Goal: Information Seeking & Learning: Check status

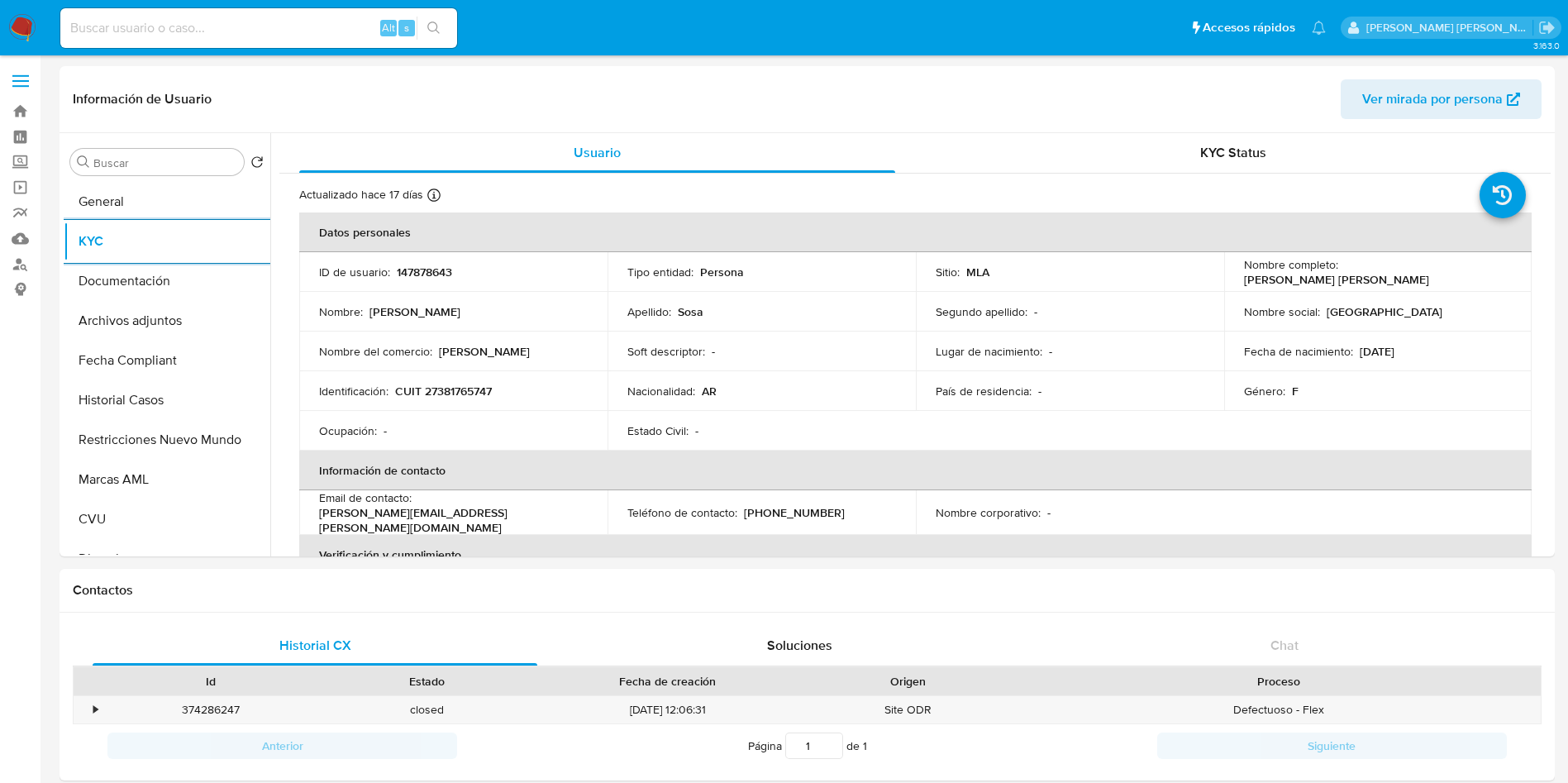
select select "10"
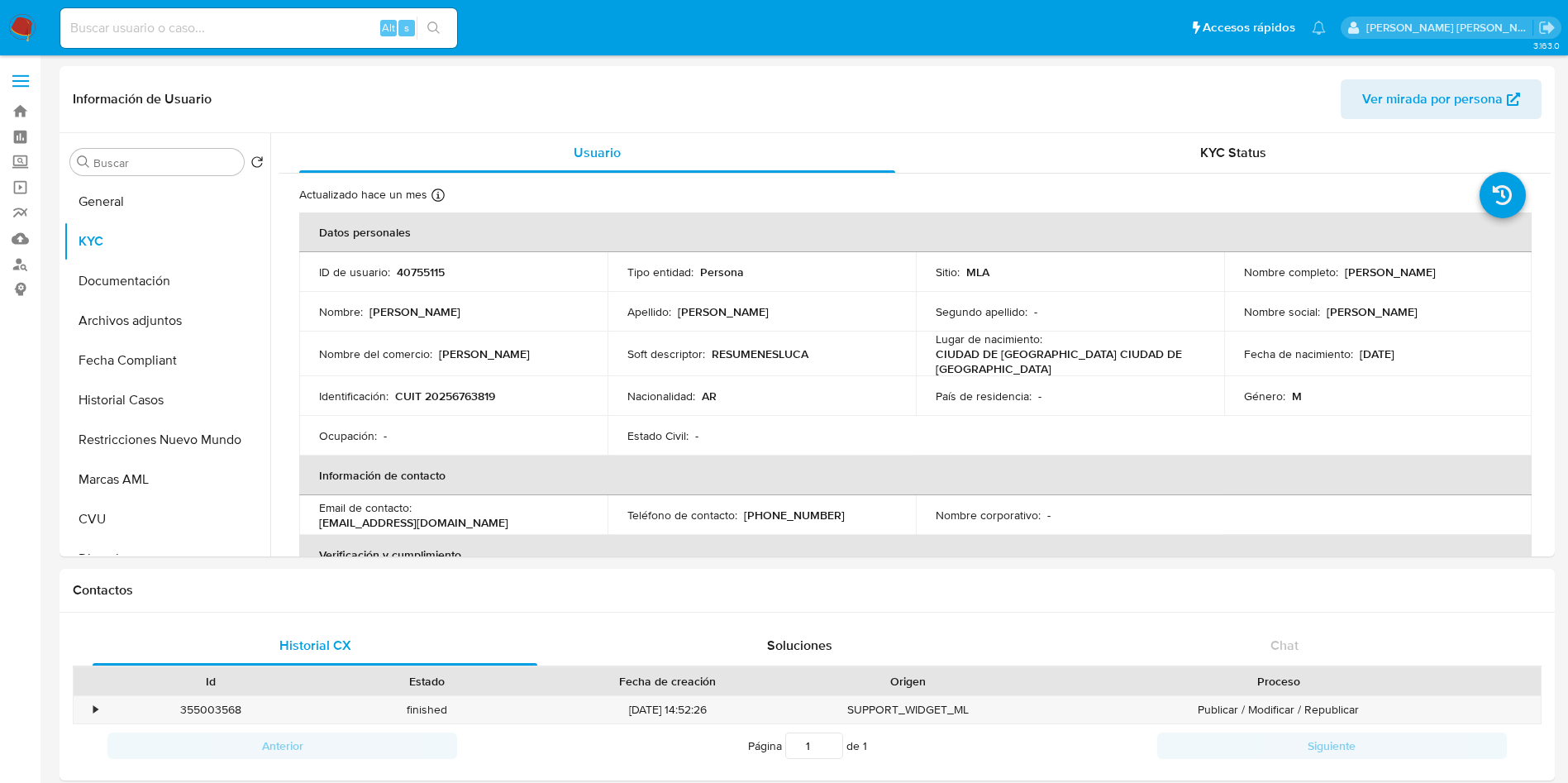
select select "10"
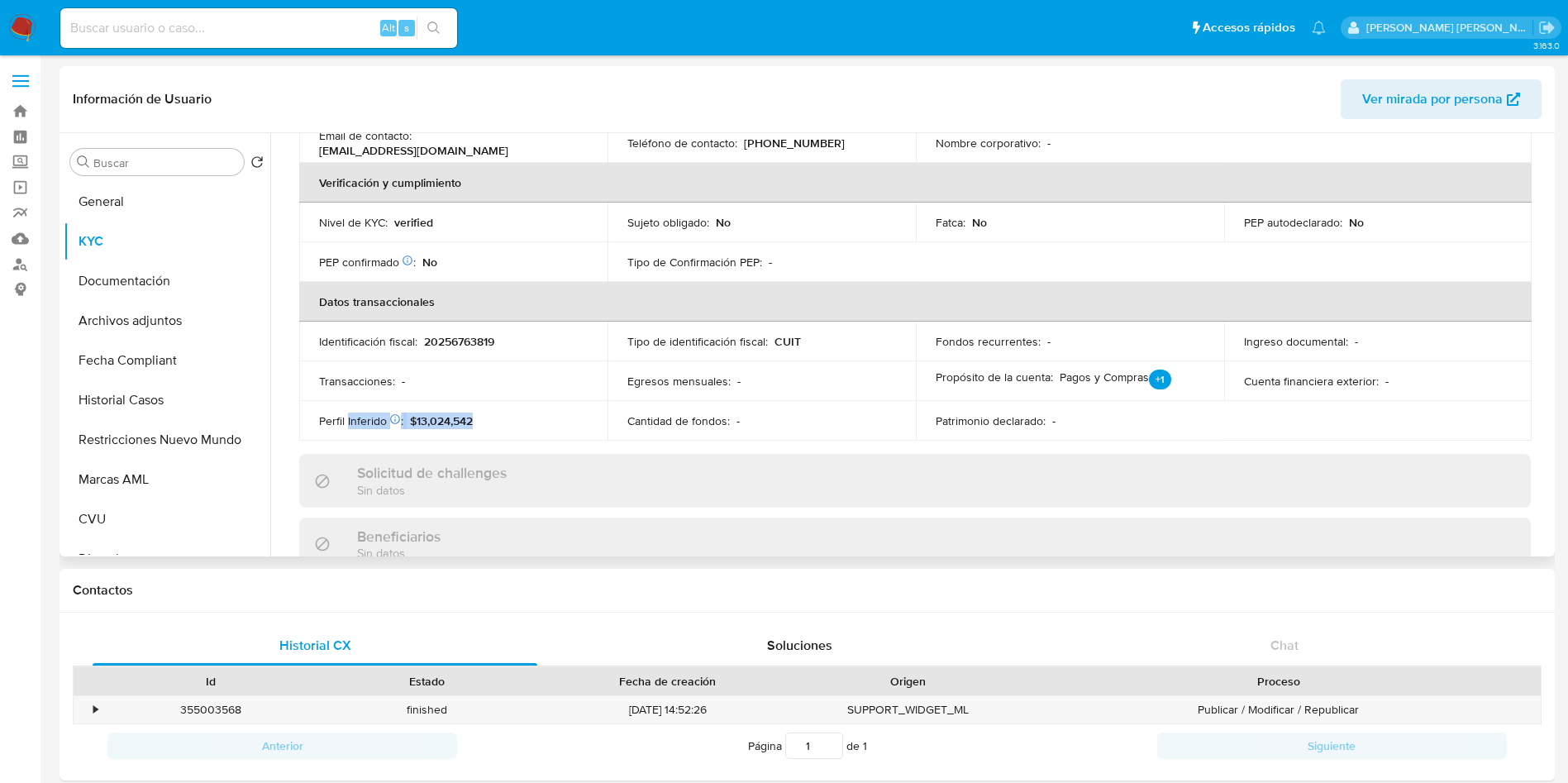
scroll to position [869, 0]
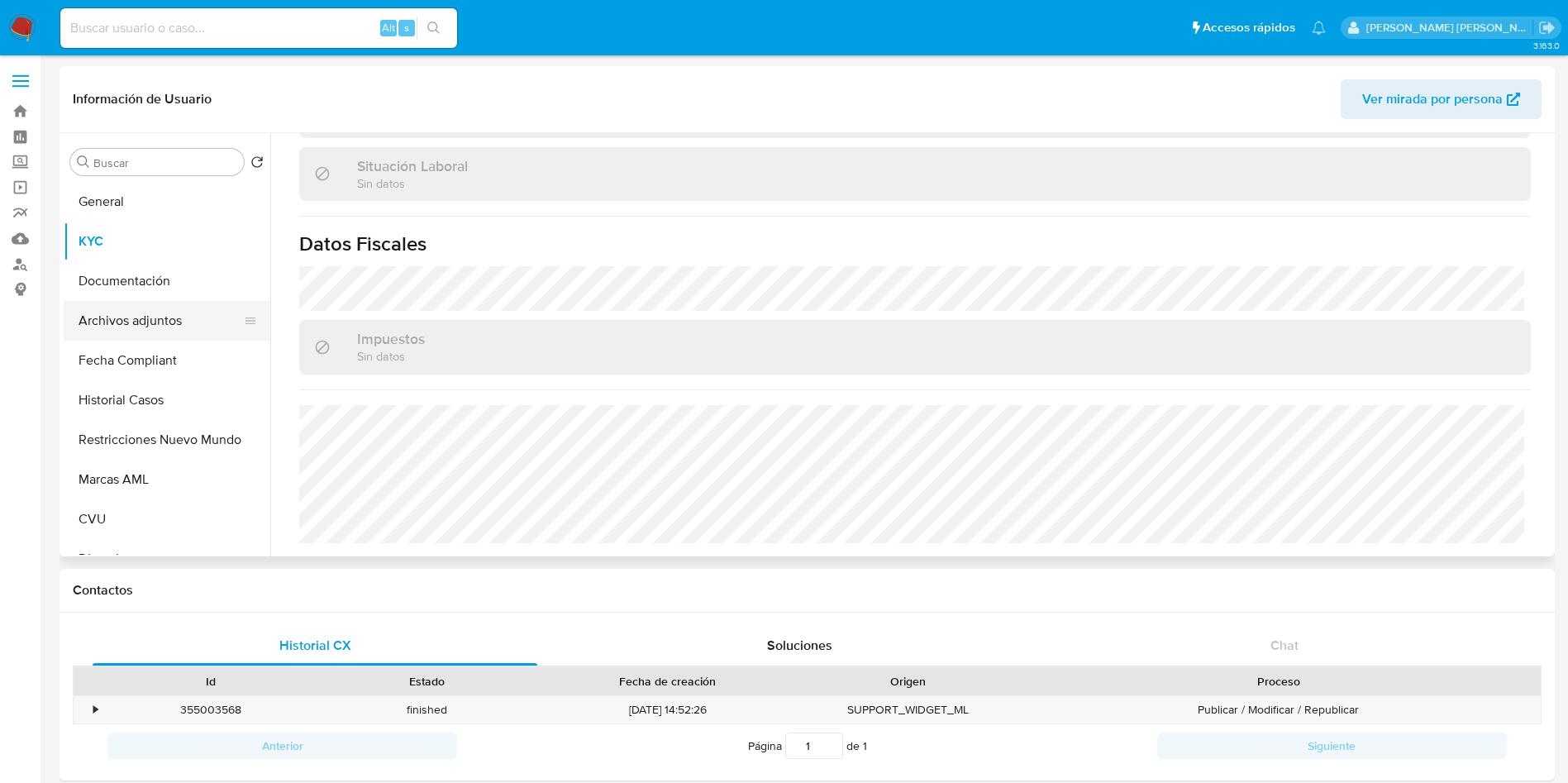
click at [159, 307] on button "Archivos adjuntos" at bounding box center [160, 321] width 194 height 40
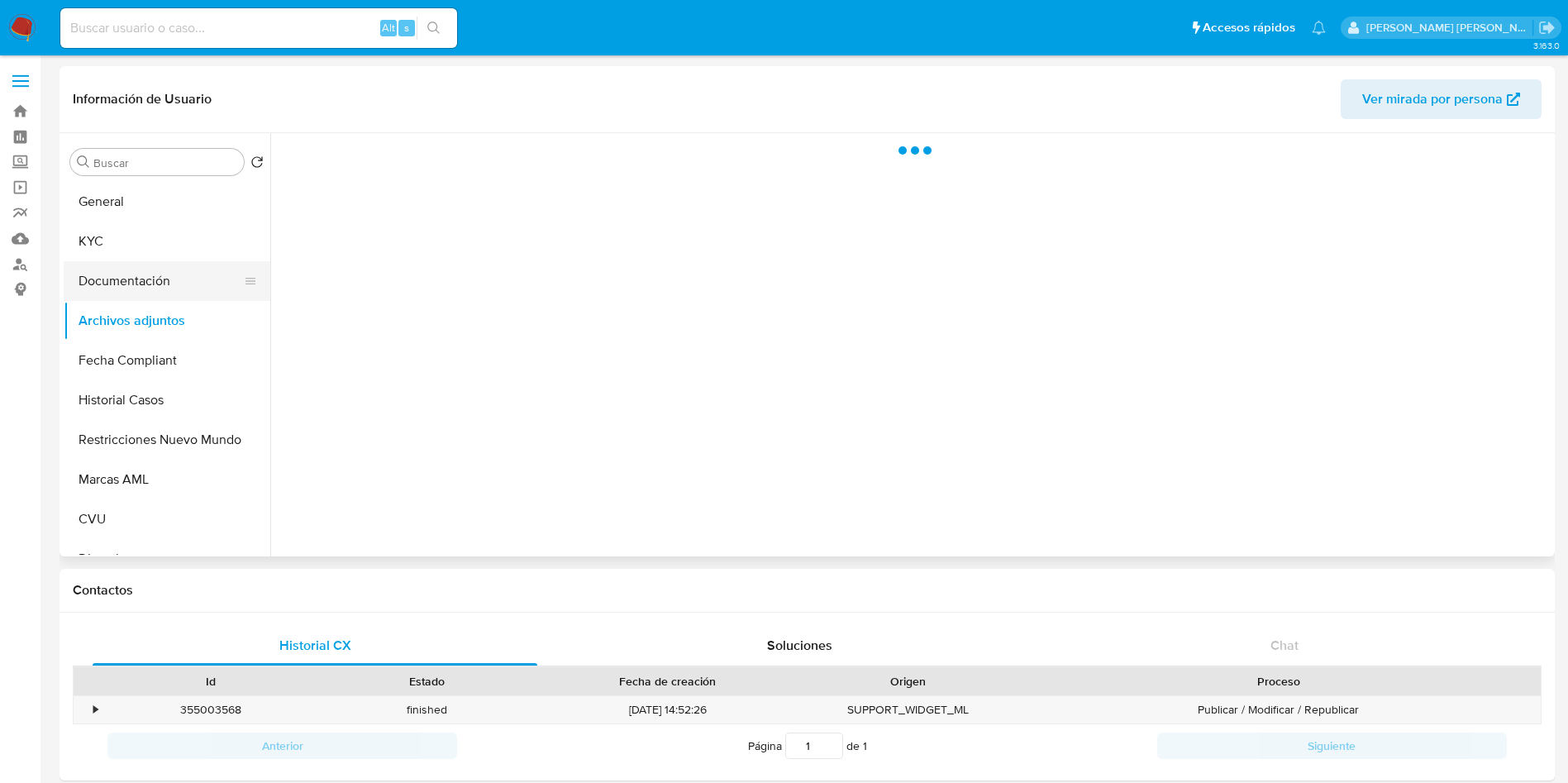
click at [168, 277] on button "Documentación" at bounding box center [160, 281] width 194 height 40
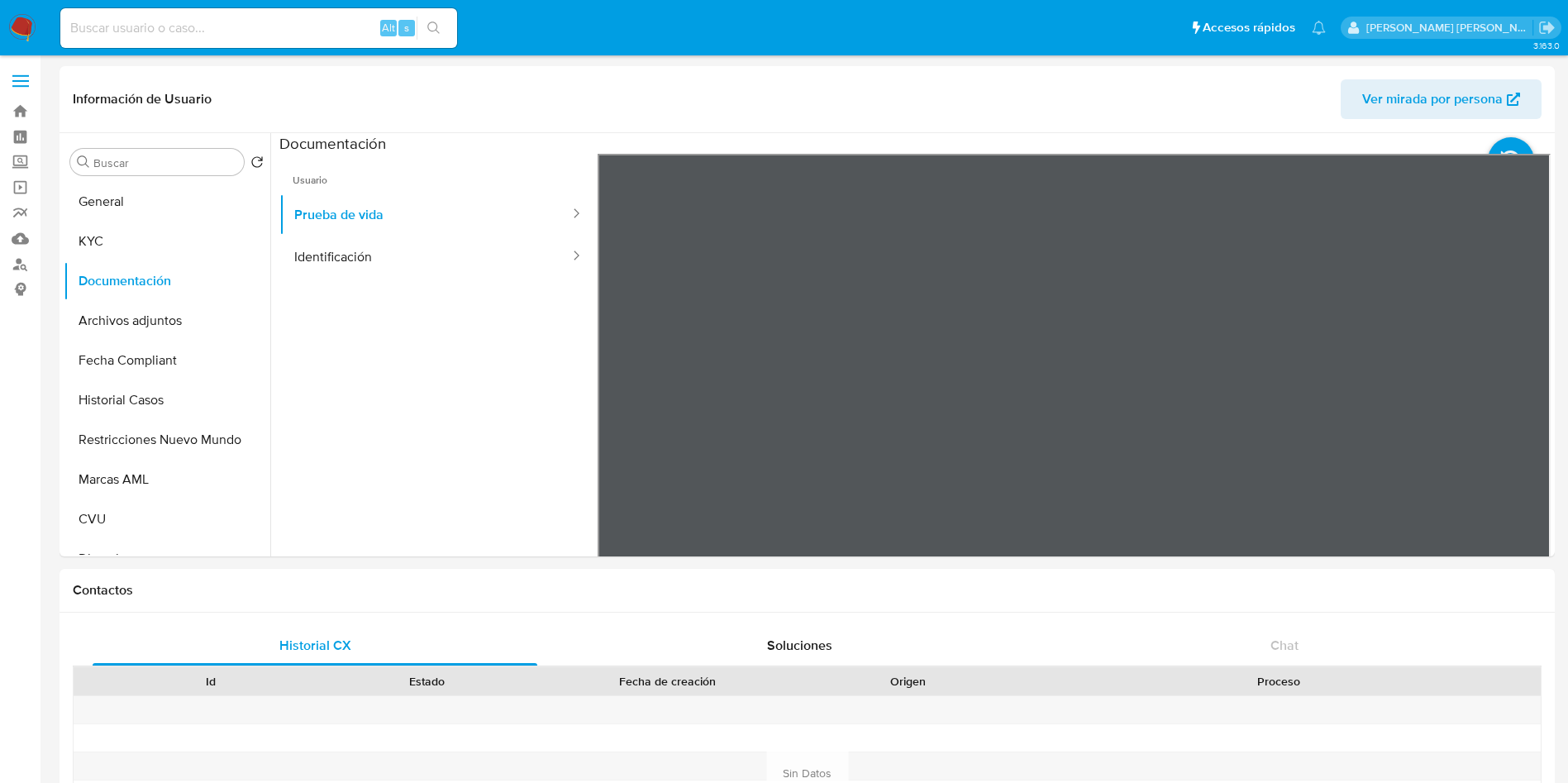
select select "10"
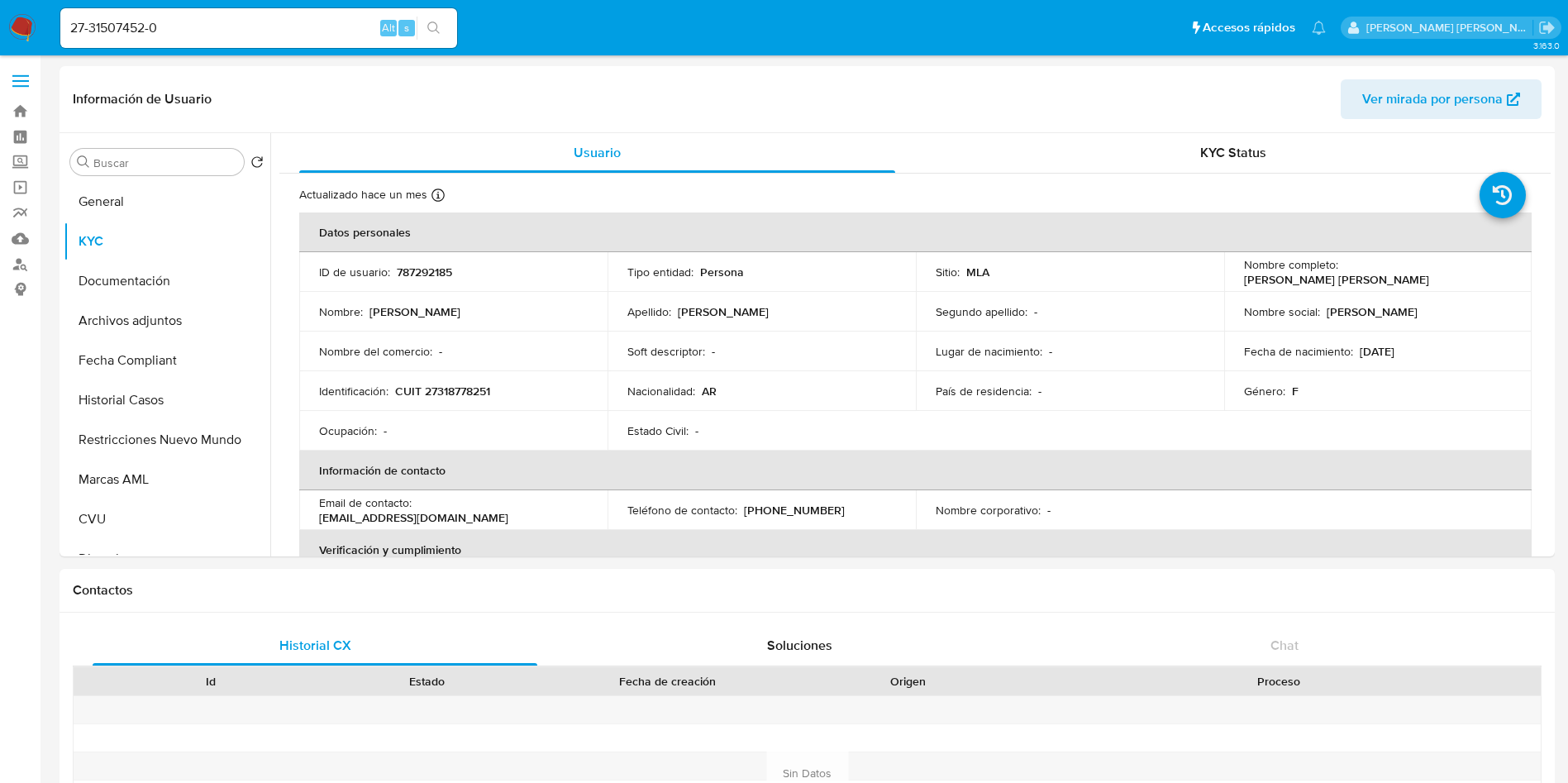
select select "10"
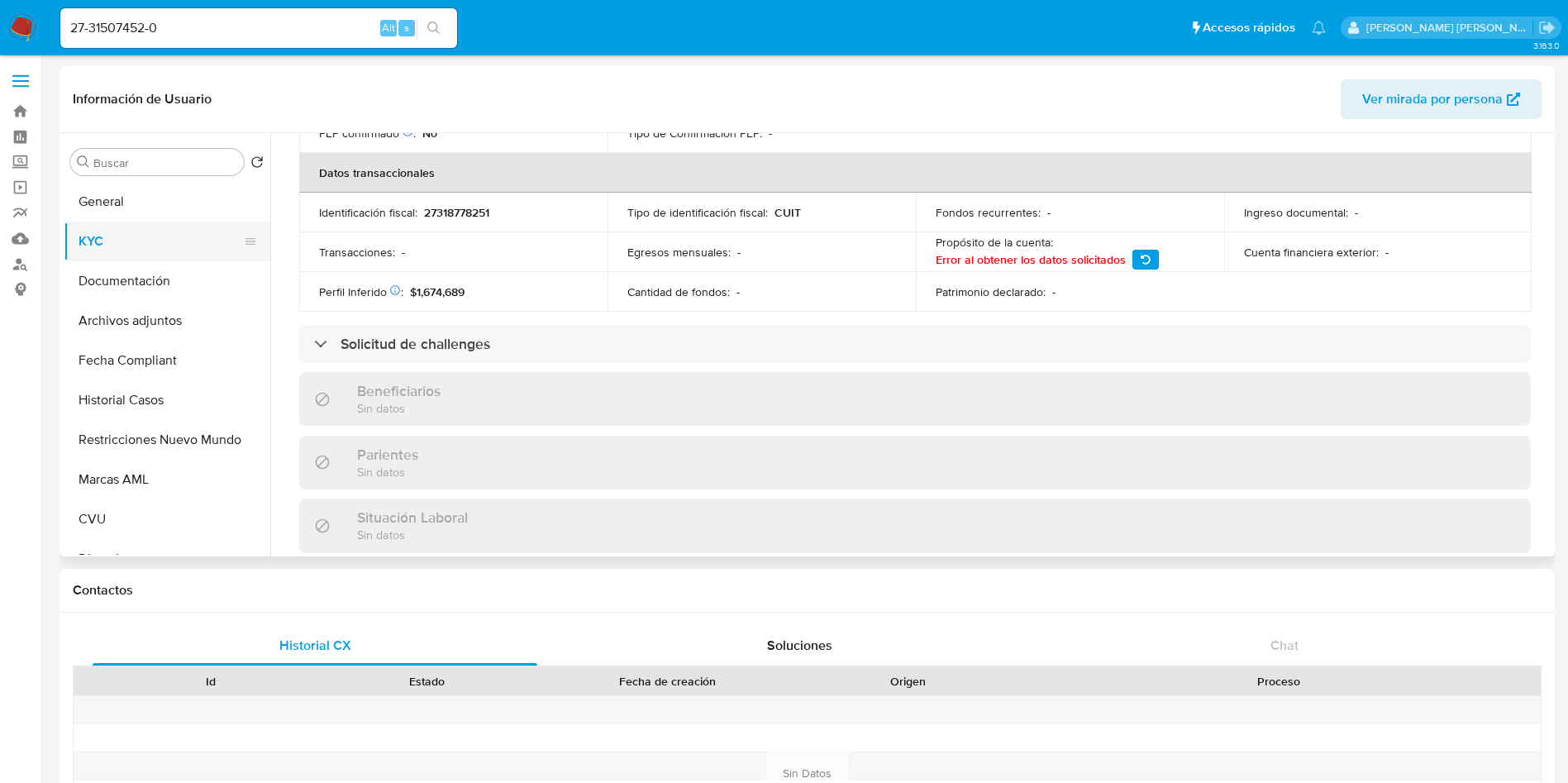
click at [124, 245] on button "KYC" at bounding box center [160, 241] width 194 height 40
click at [146, 274] on button "Documentación" at bounding box center [160, 281] width 194 height 40
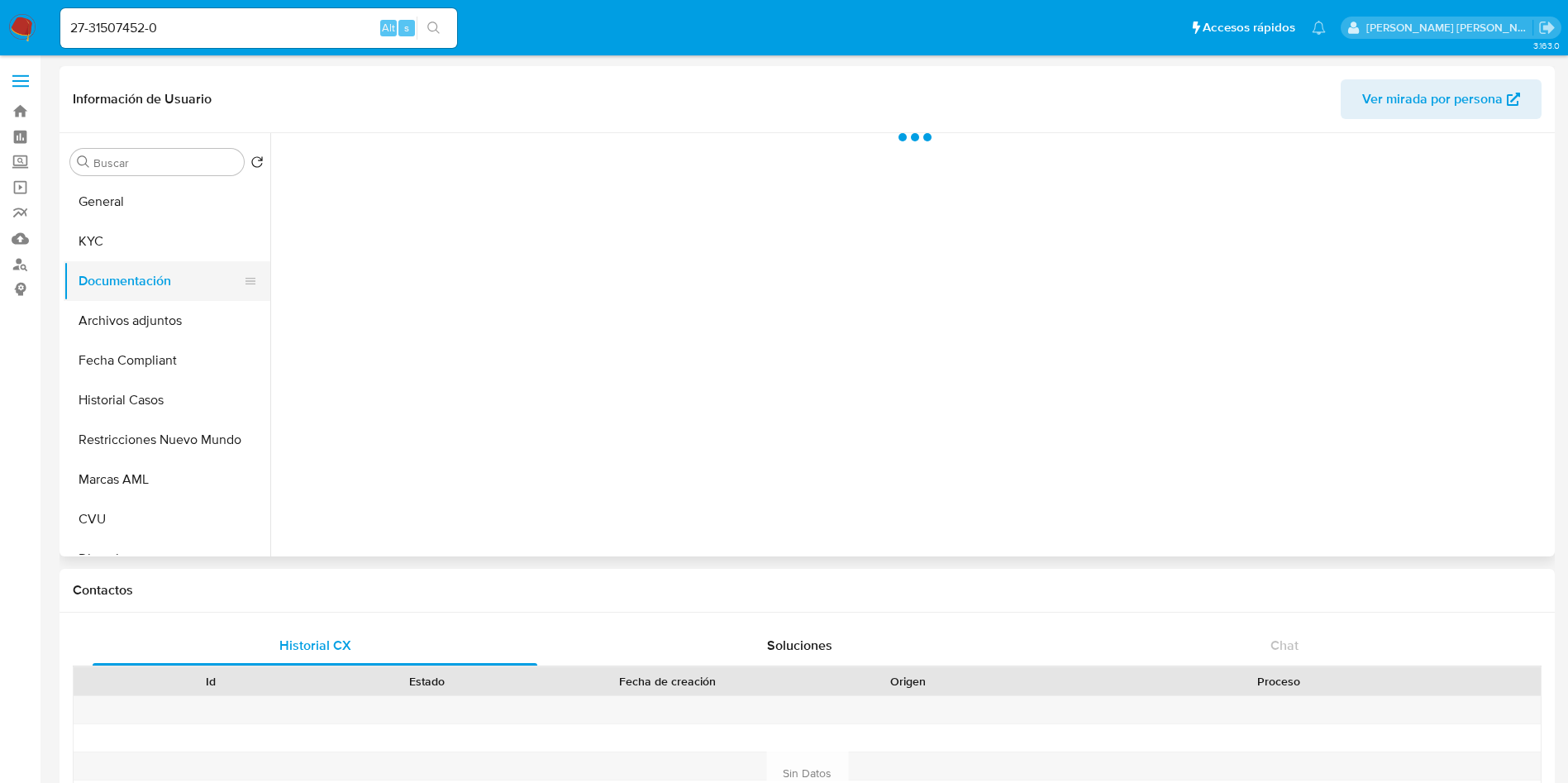
scroll to position [0, 0]
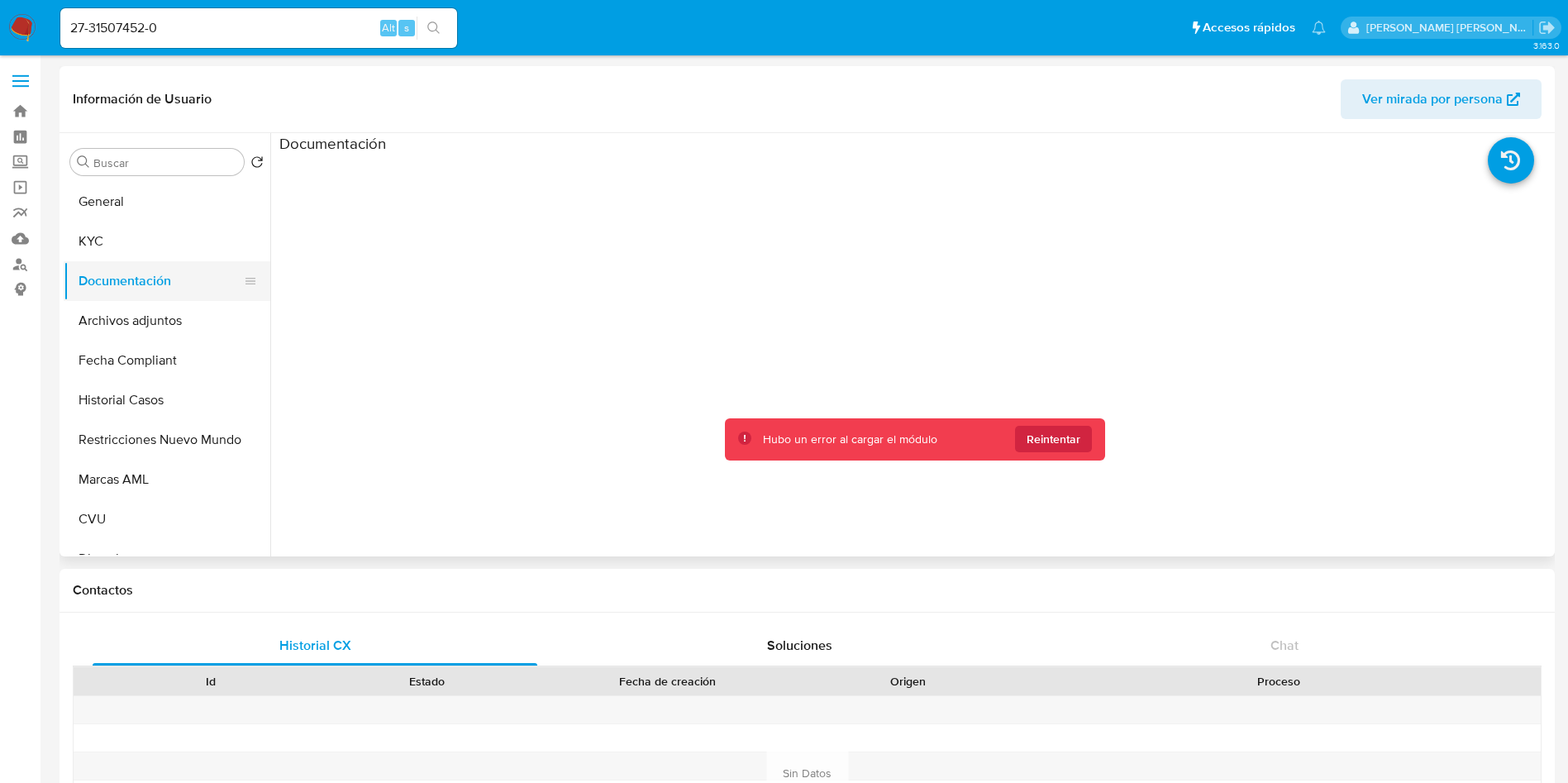
click at [196, 279] on button "Documentación" at bounding box center [160, 281] width 194 height 40
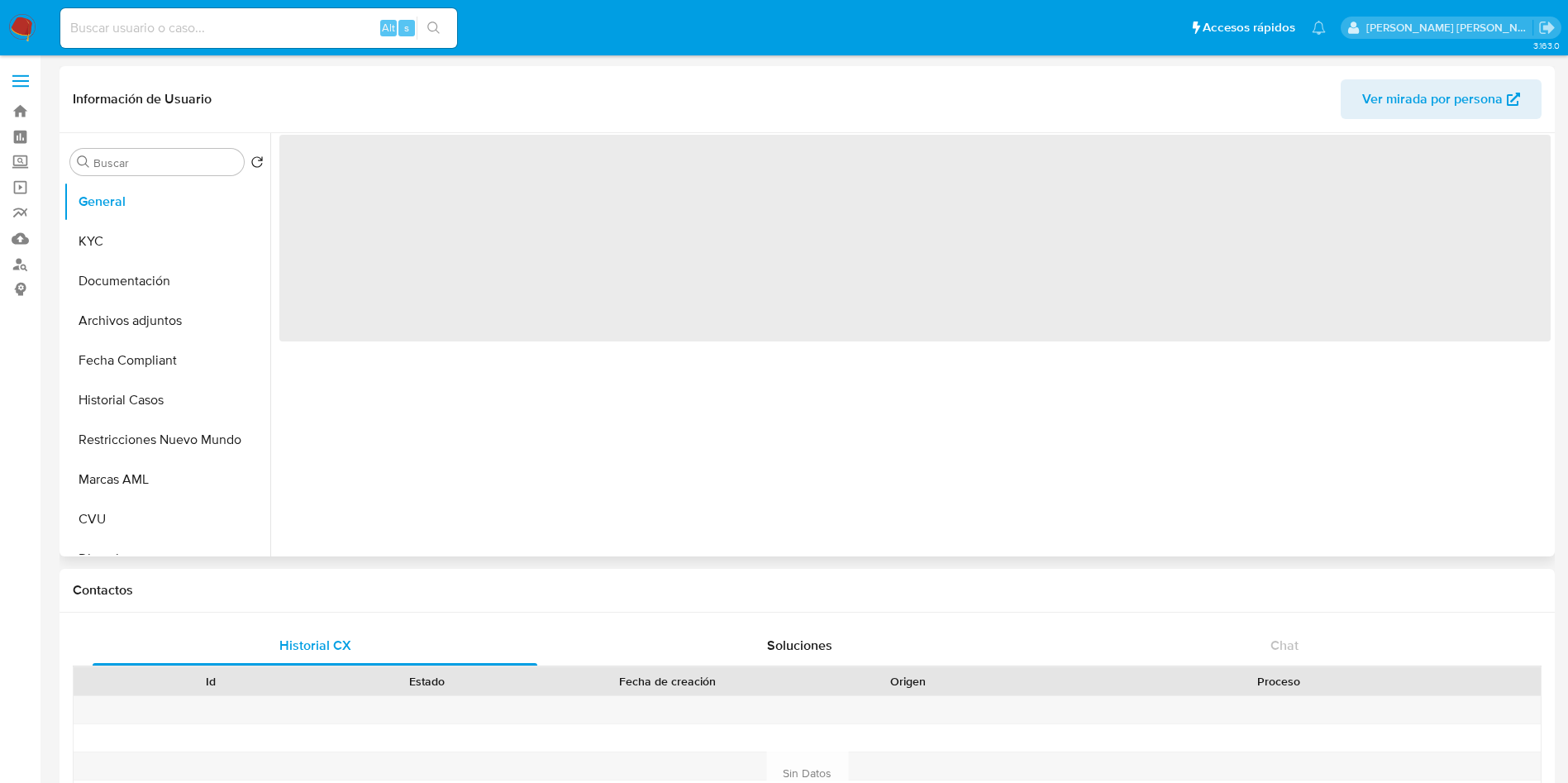
select select "10"
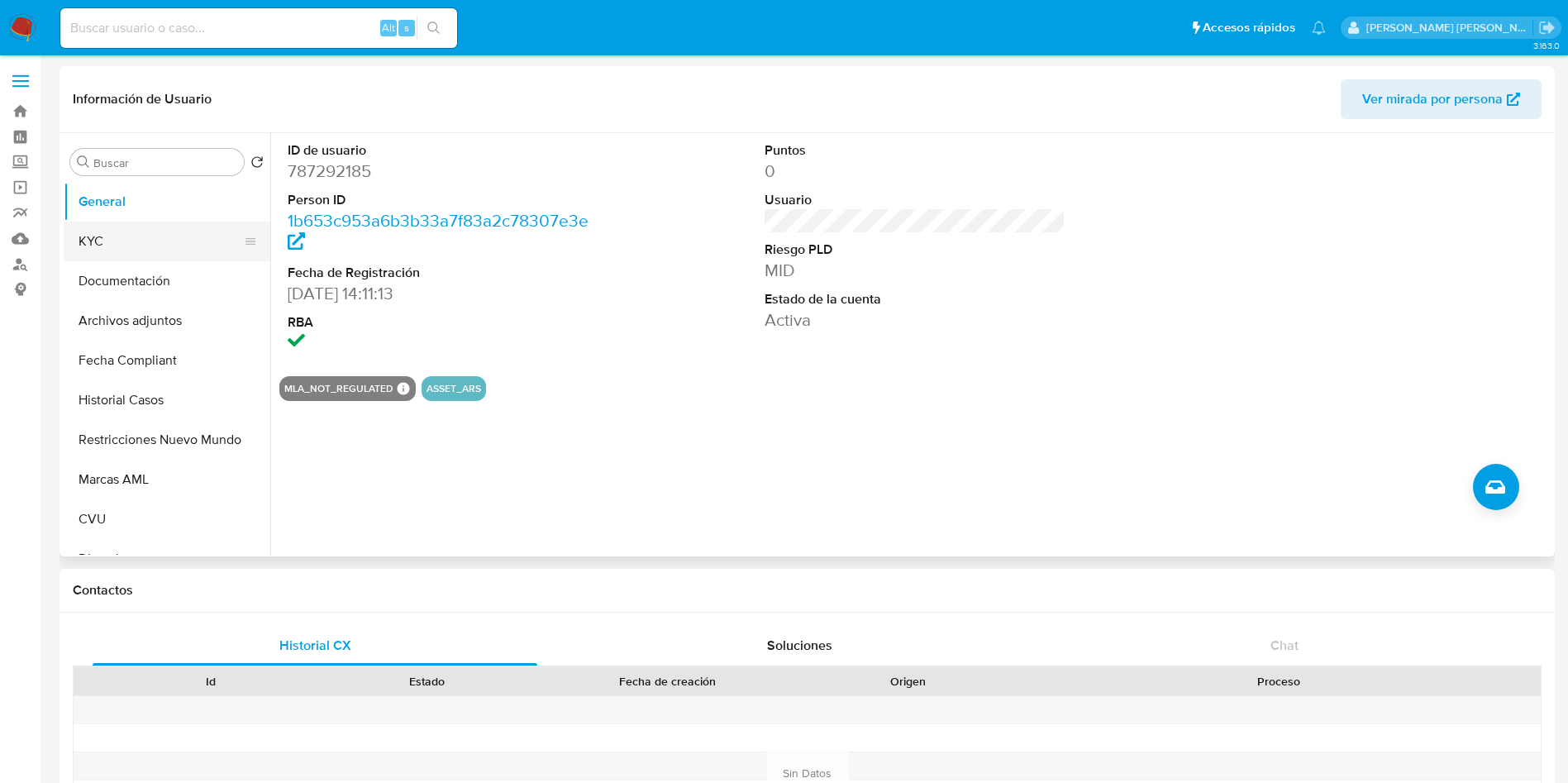
click at [137, 248] on button "KYC" at bounding box center [160, 241] width 194 height 40
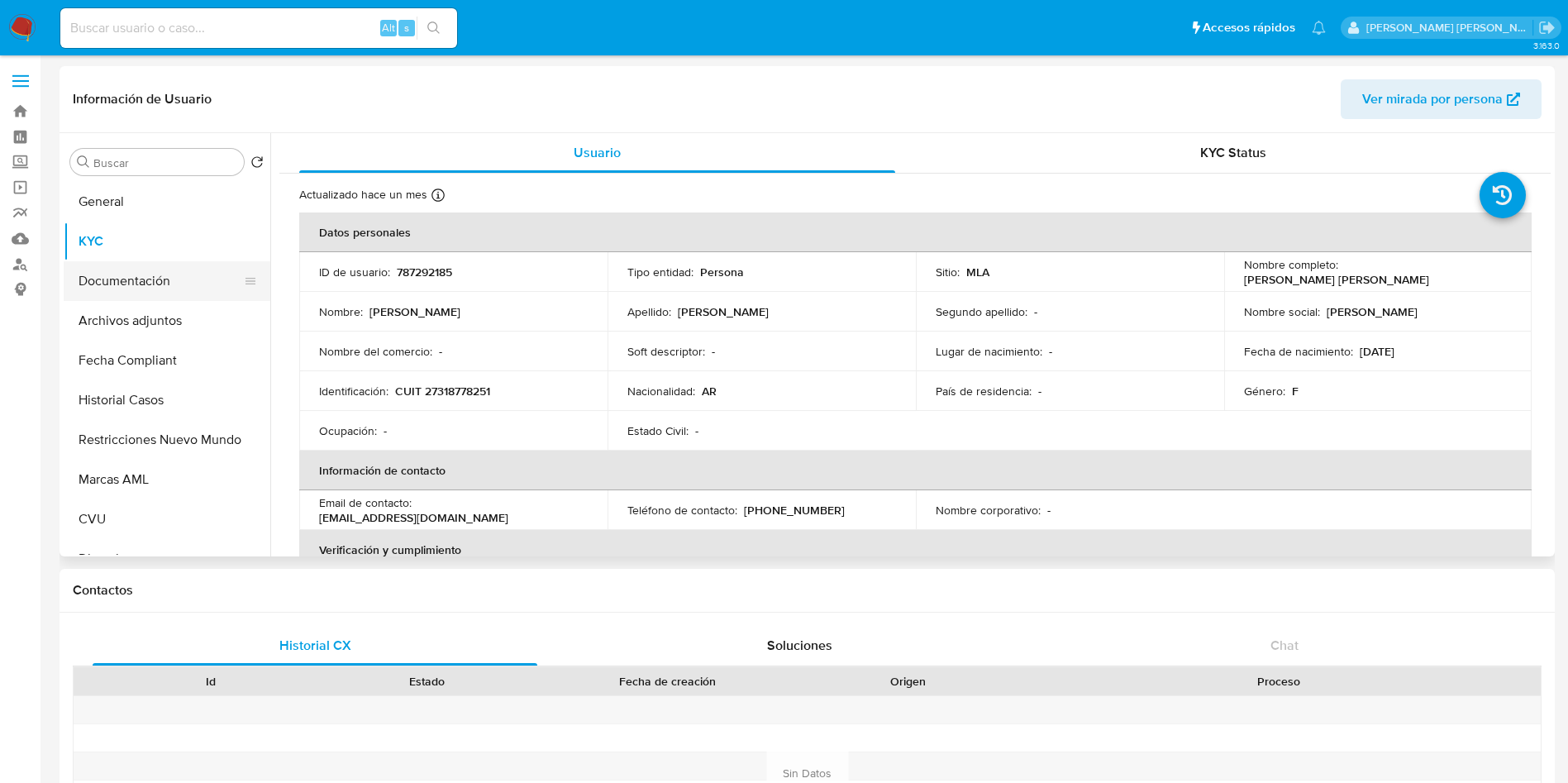
click at [153, 293] on button "Documentación" at bounding box center [160, 281] width 194 height 40
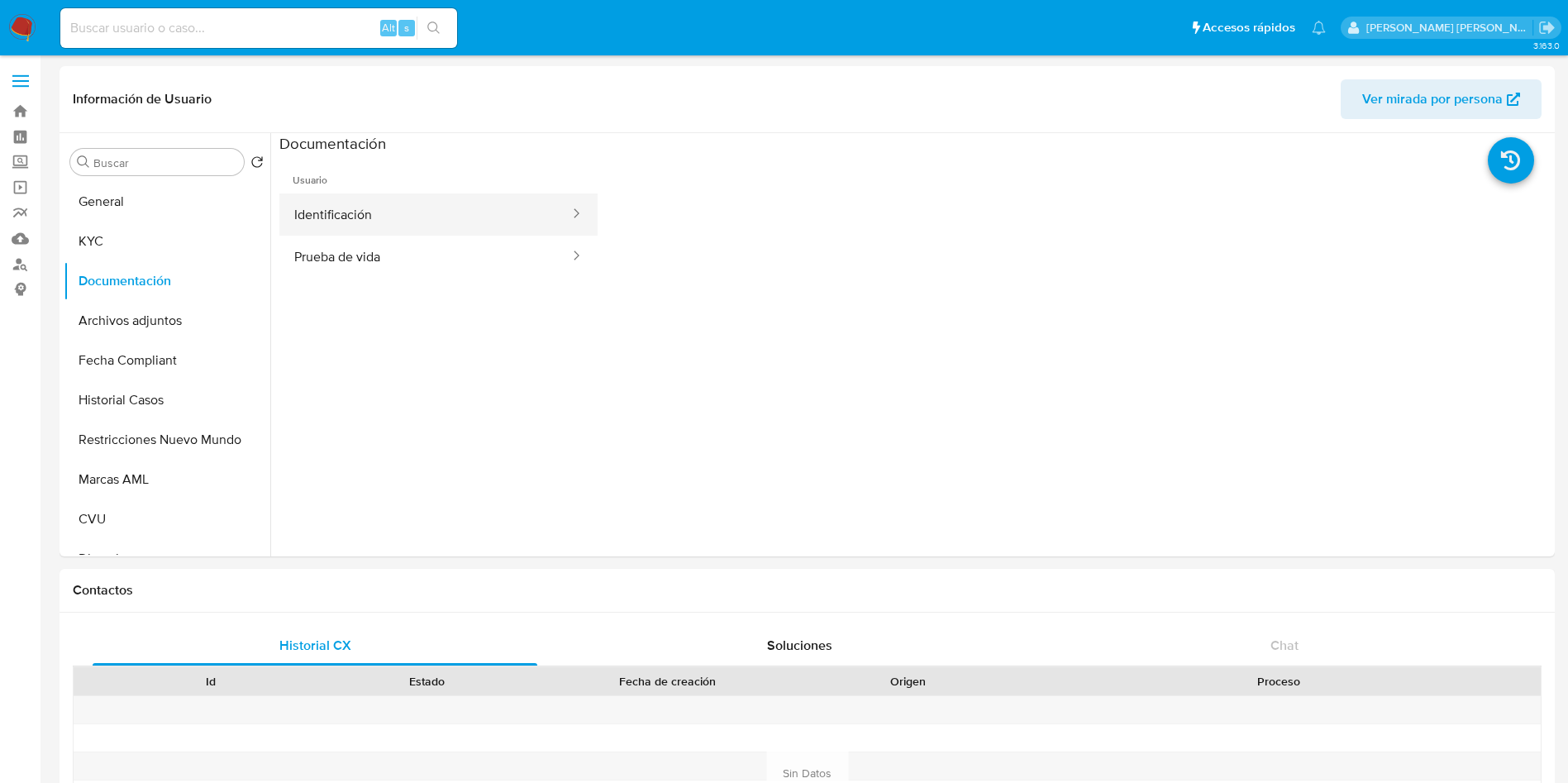
click at [429, 216] on button "Identificación" at bounding box center [425, 214] width 292 height 42
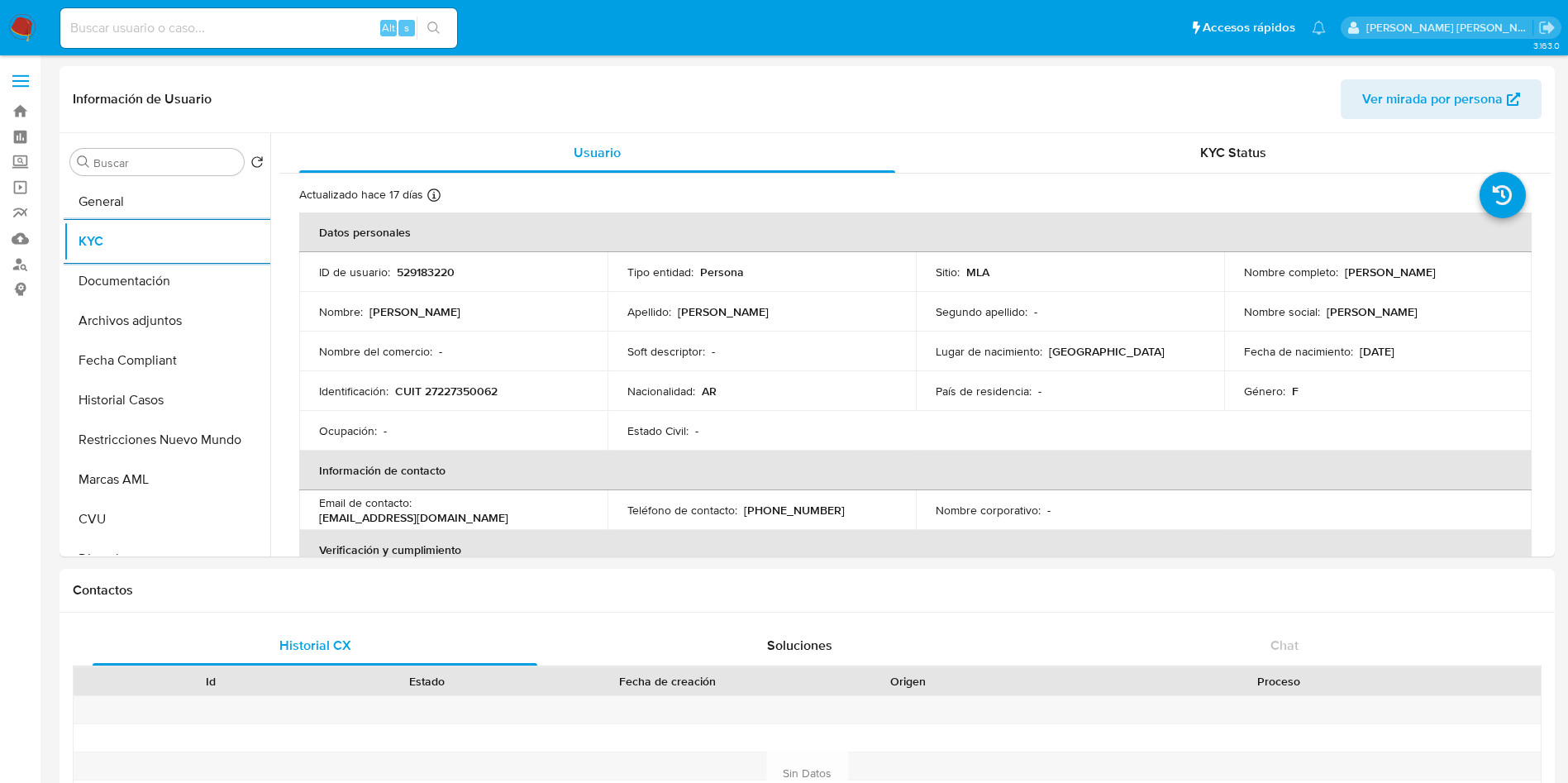
select select "10"
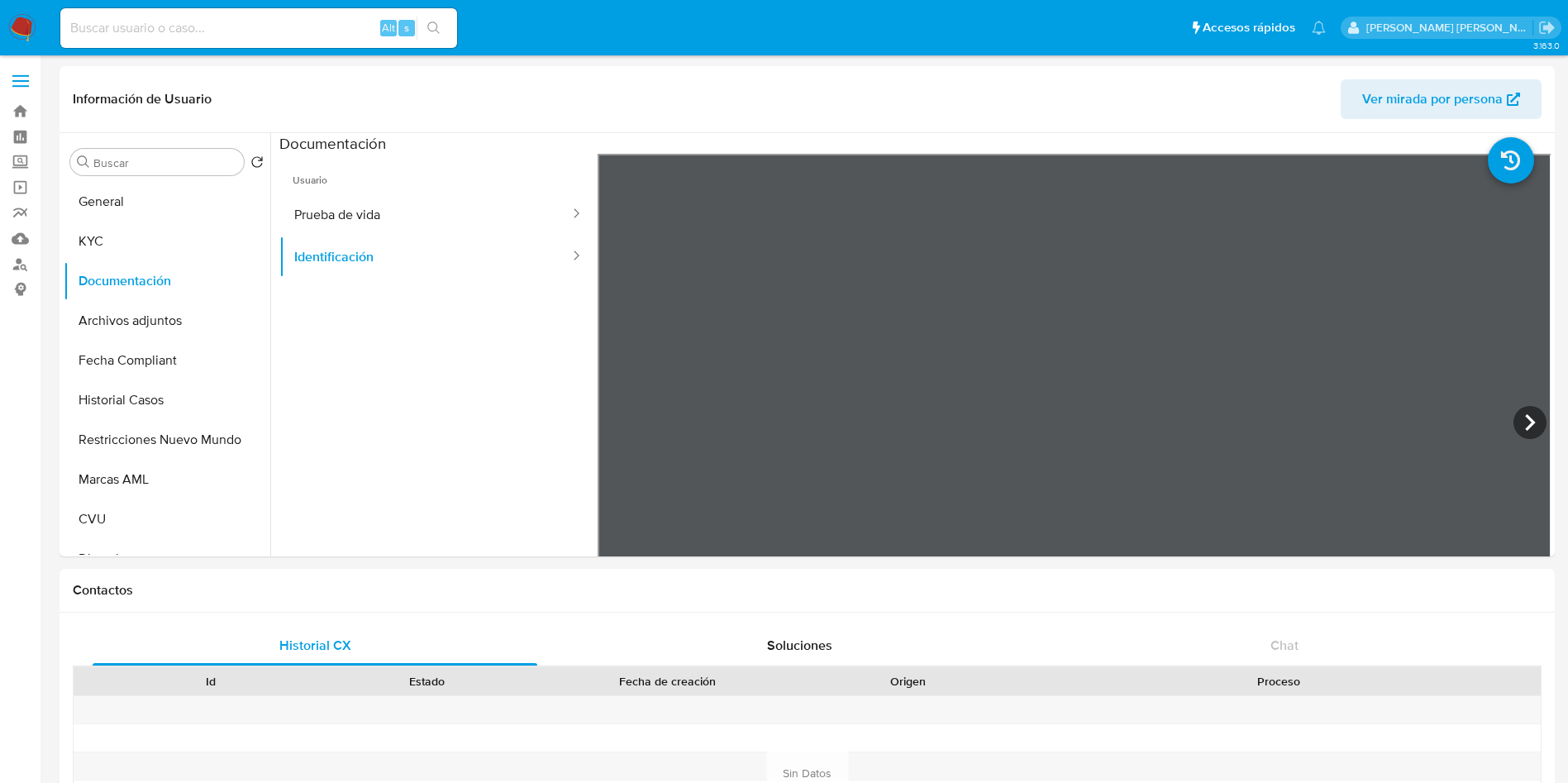
select select "10"
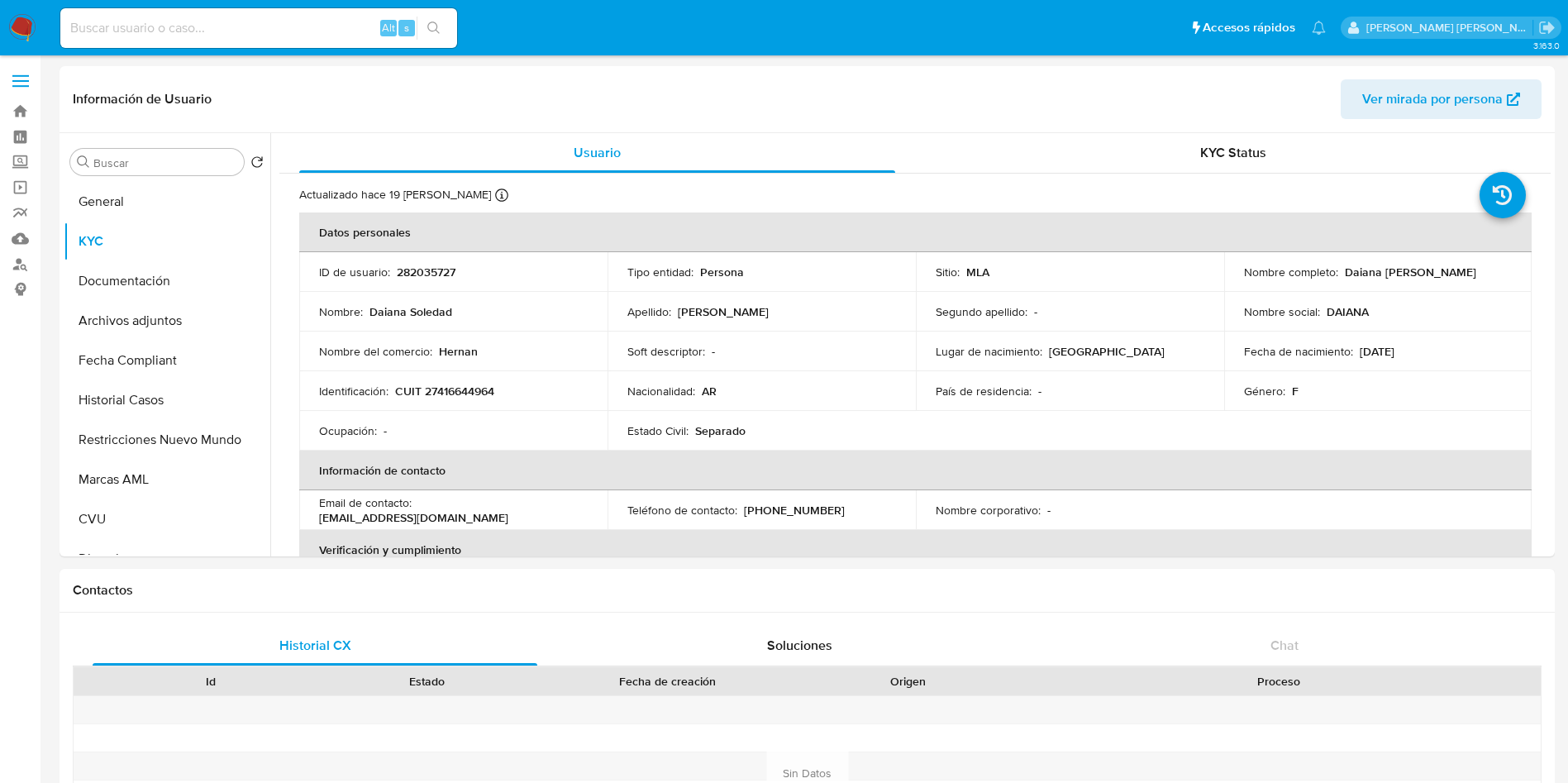
select select "10"
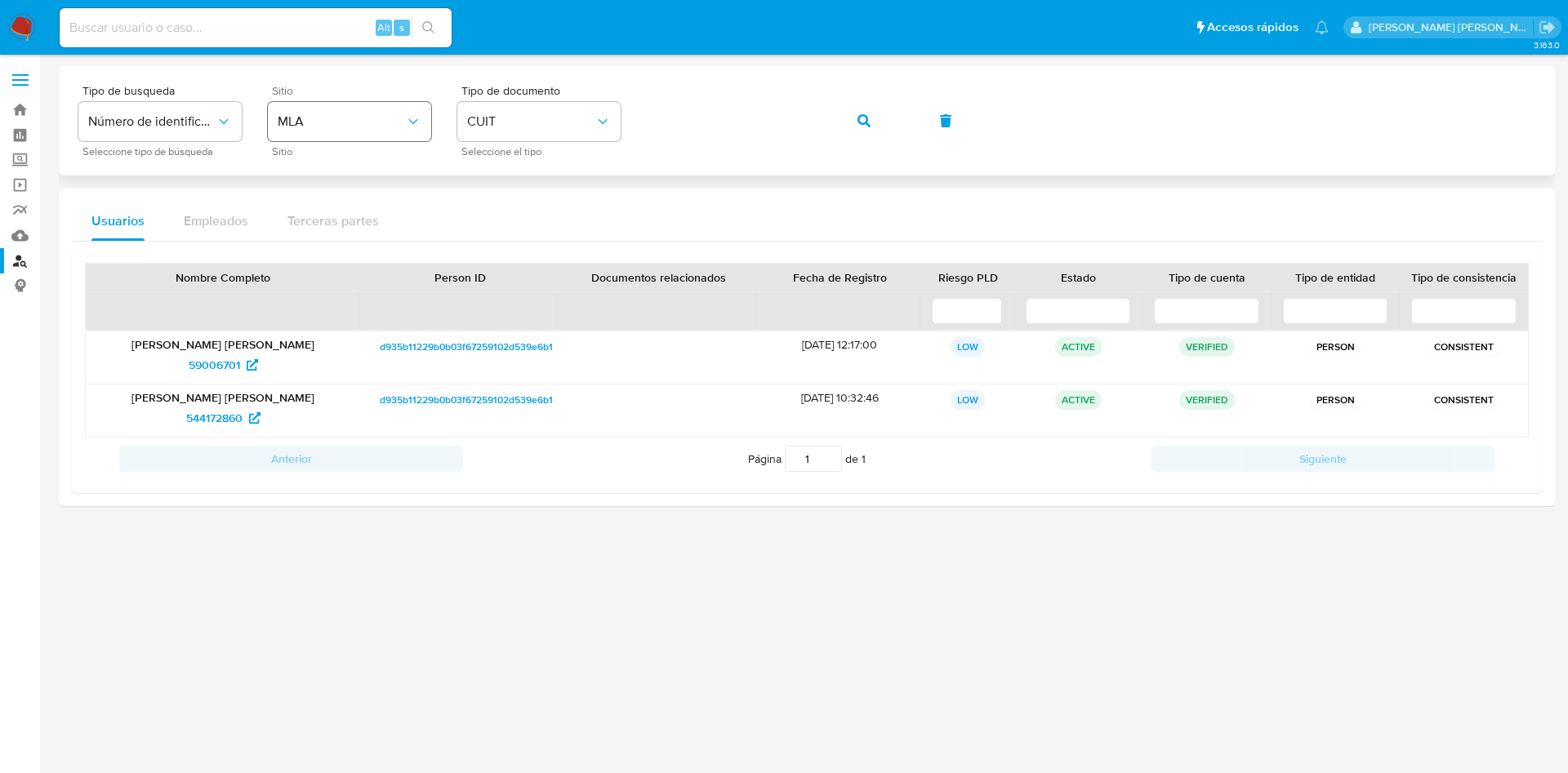
click at [413, 137] on div "Tipo de busqueda Número de identificación Seleccione tipo de búsqueda Sitio MLA…" at bounding box center [806, 120] width 1457 height 71
click at [854, 122] on button "button" at bounding box center [864, 121] width 55 height 39
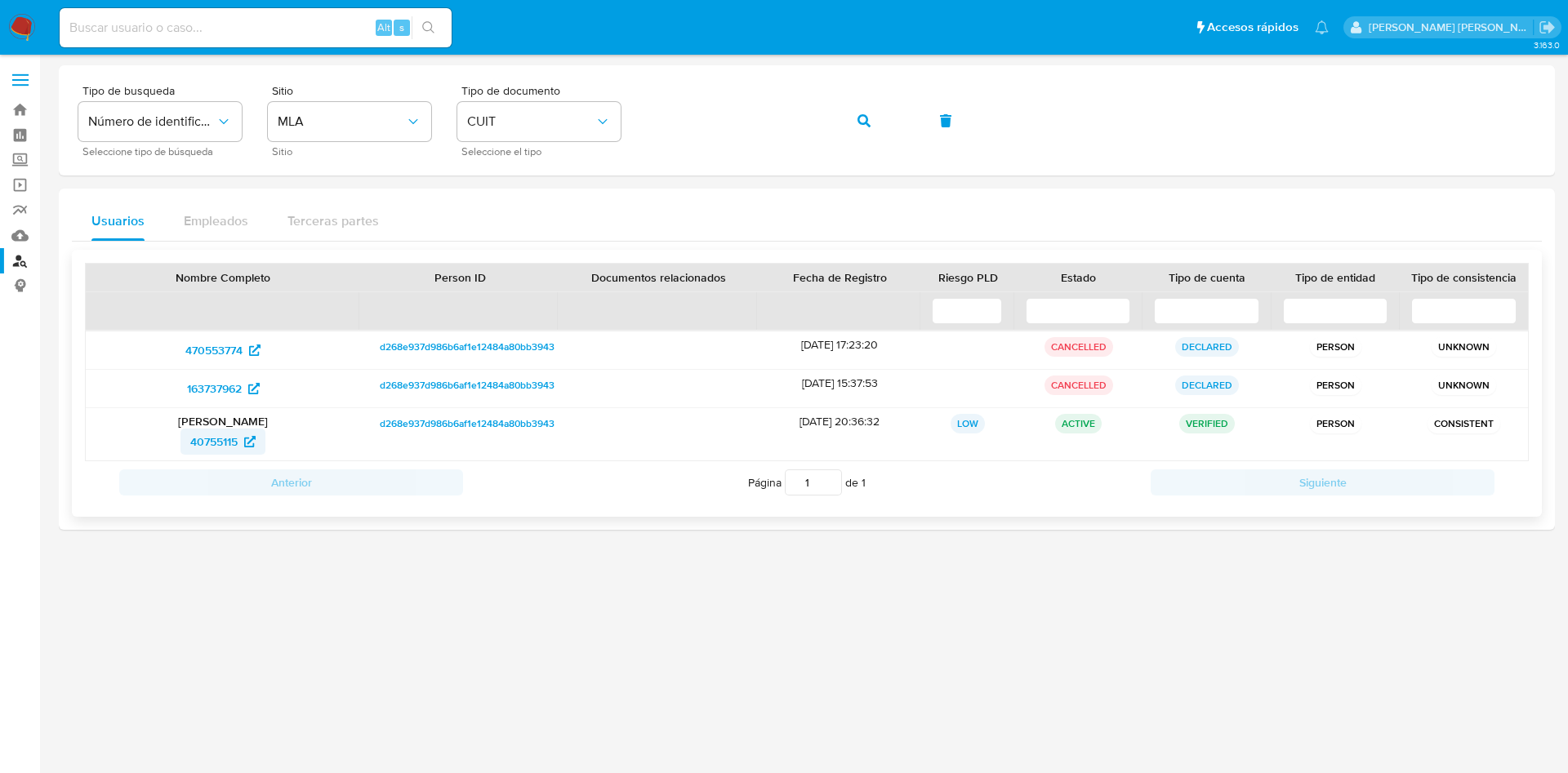
click at [223, 441] on span "40755115" at bounding box center [214, 441] width 47 height 26
click at [296, 130] on div "Tipo de busqueda Número de identificación Seleccione tipo de búsqueda Sitio MLA…" at bounding box center [806, 120] width 1457 height 71
click at [861, 123] on icon "button" at bounding box center [864, 120] width 13 height 13
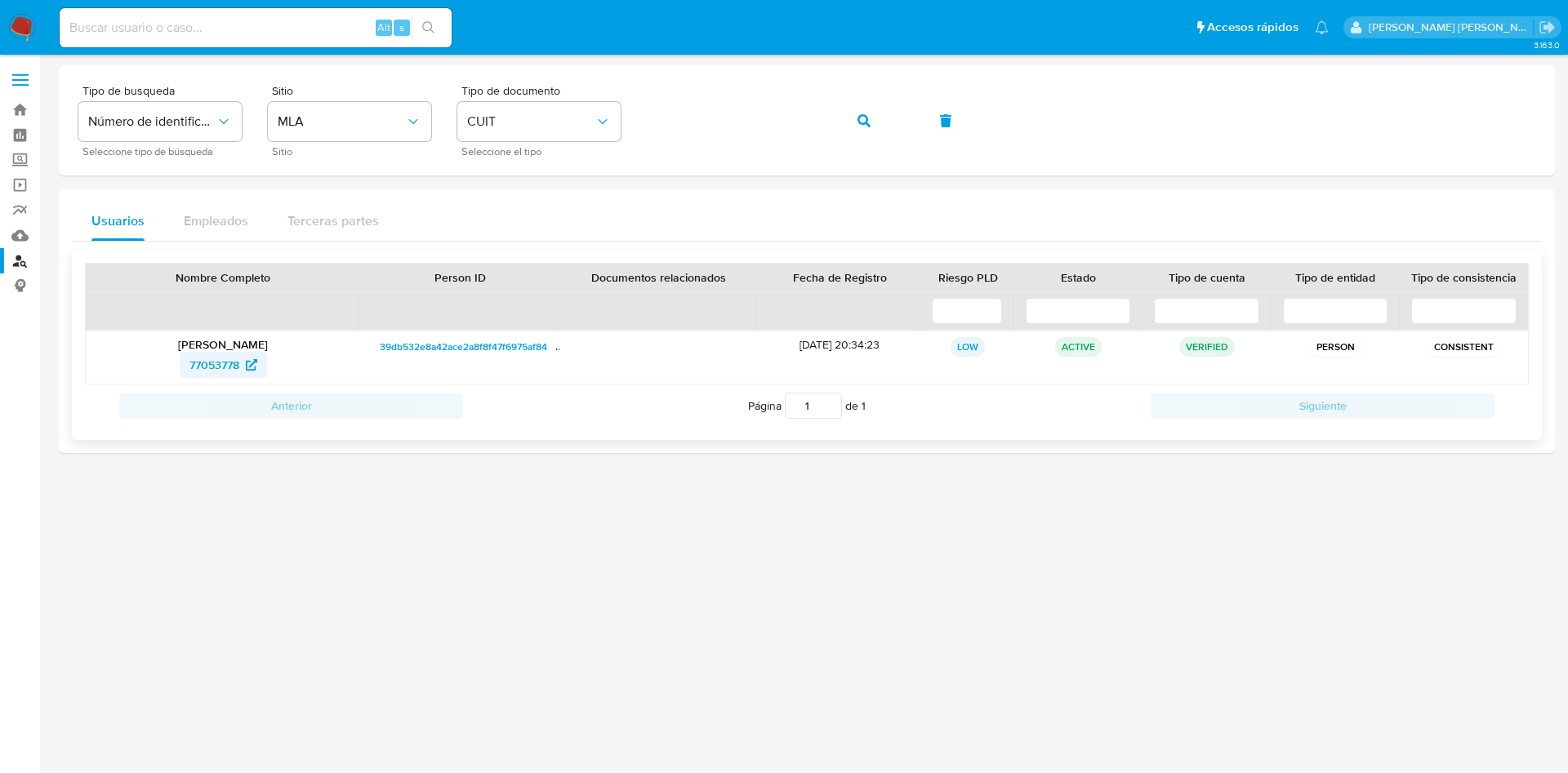
click at [208, 363] on span "77053778" at bounding box center [214, 365] width 50 height 26
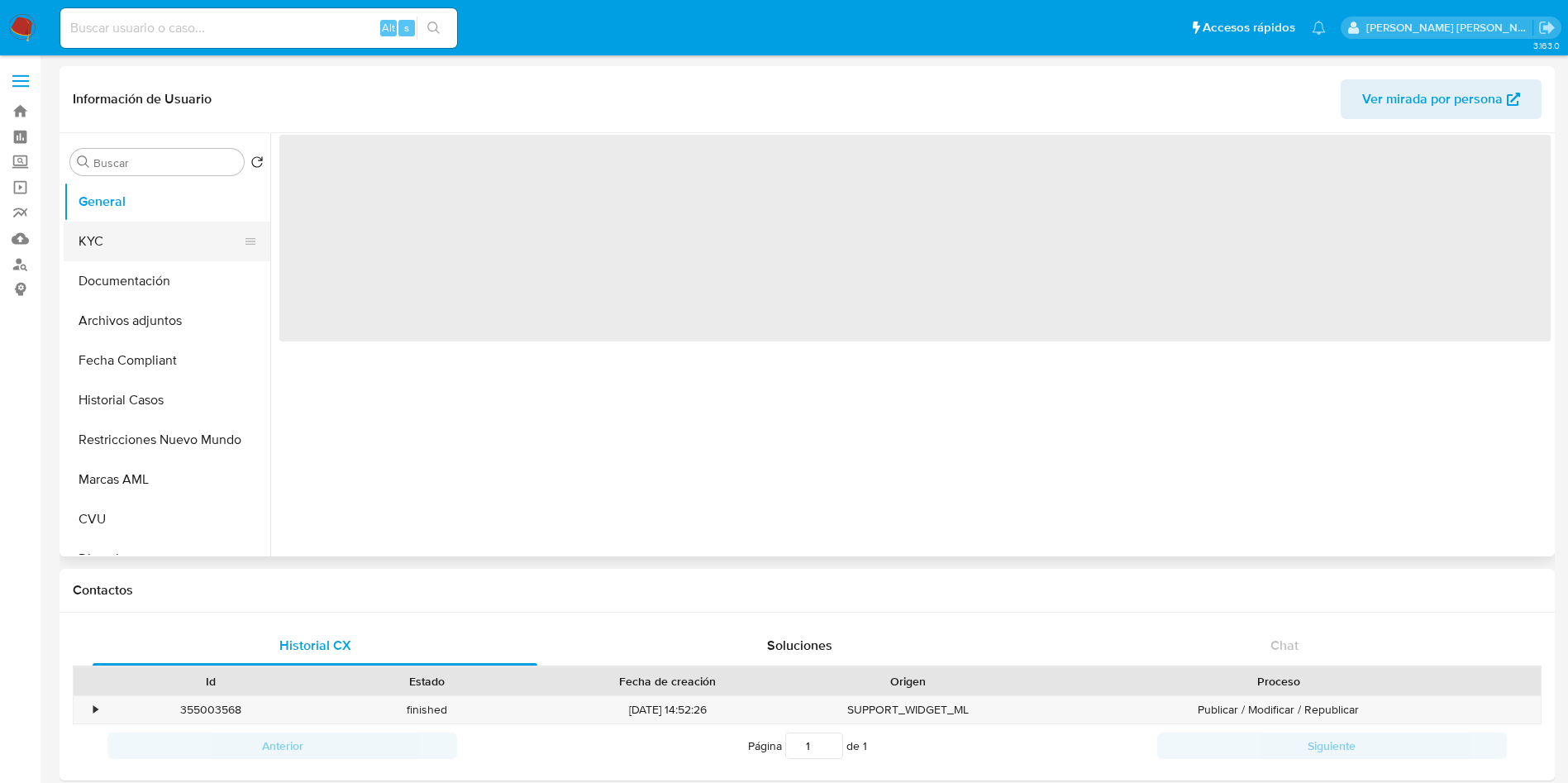
click at [122, 244] on button "KYC" at bounding box center [160, 241] width 194 height 40
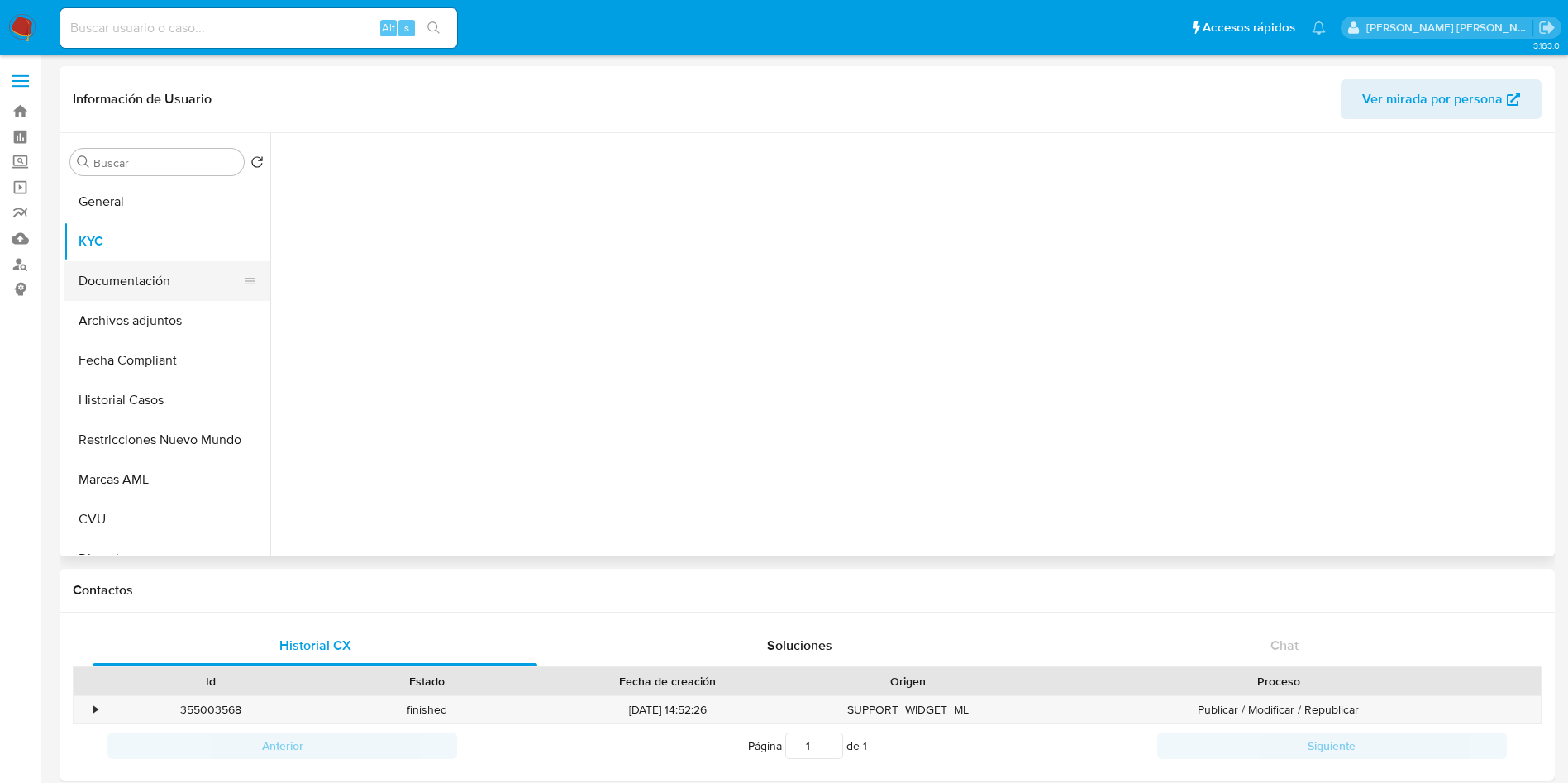
select select "10"
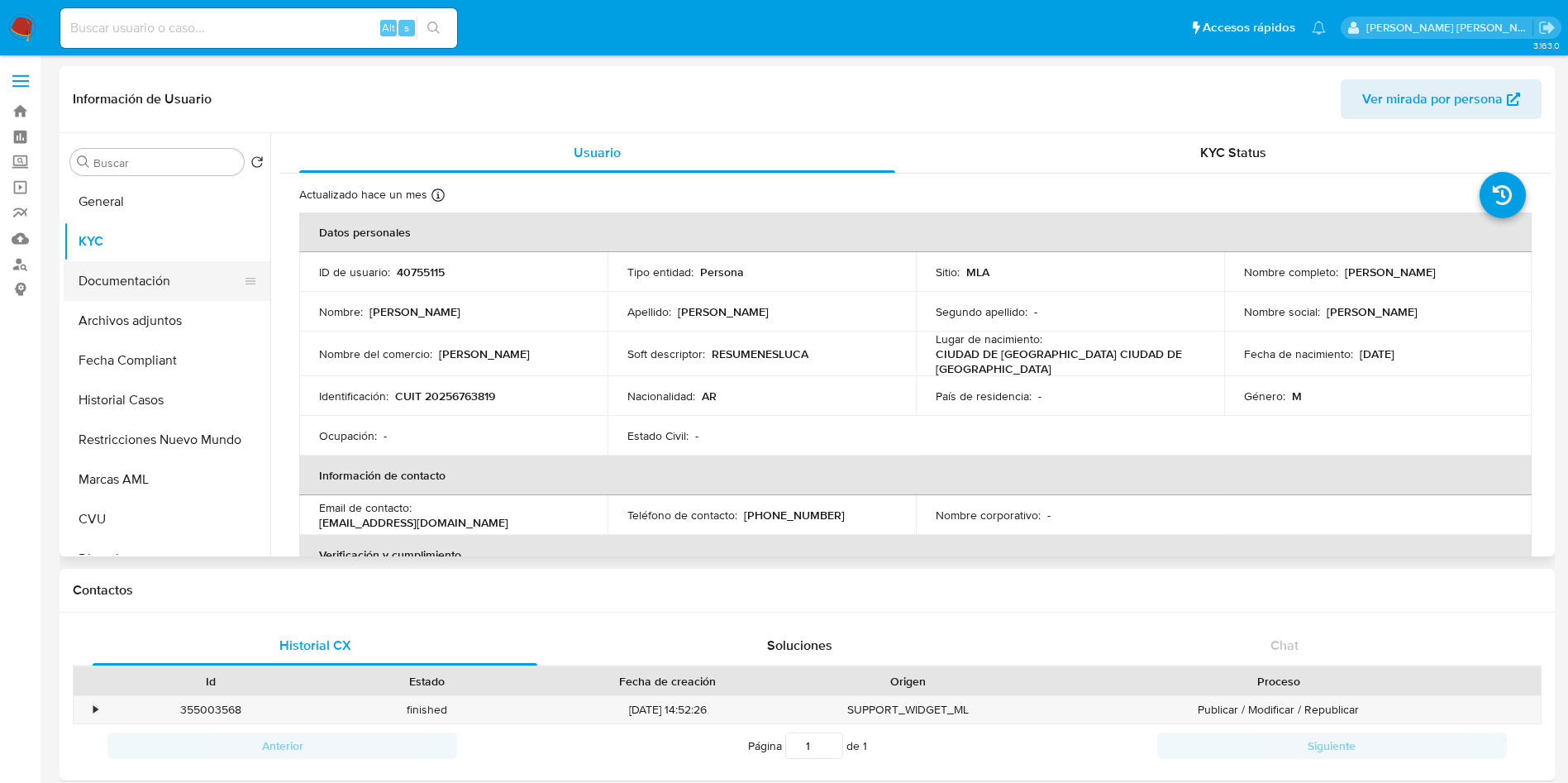
click at [159, 279] on button "Documentación" at bounding box center [160, 281] width 194 height 40
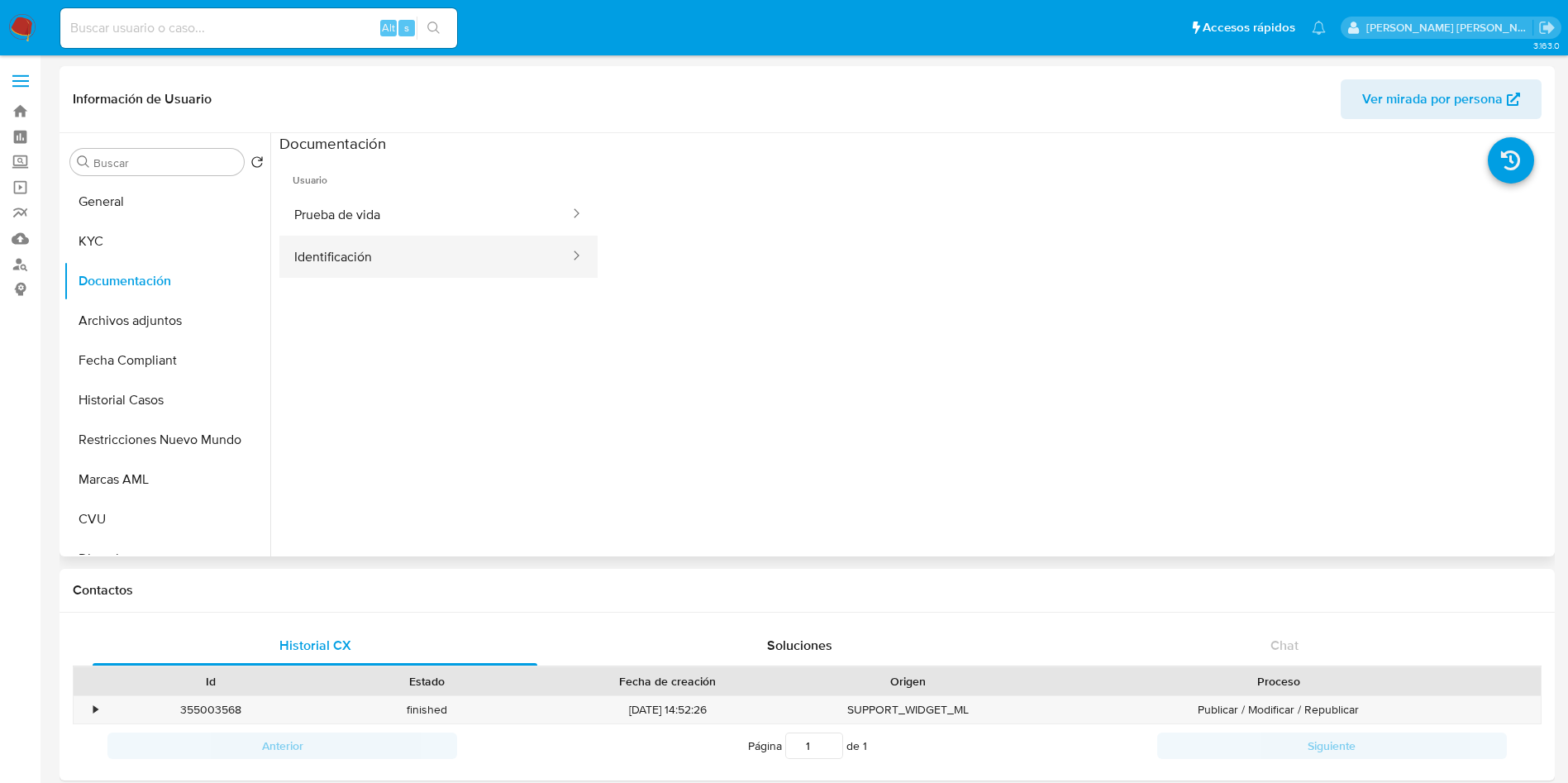
click at [387, 254] on button "Identificación" at bounding box center [425, 257] width 292 height 42
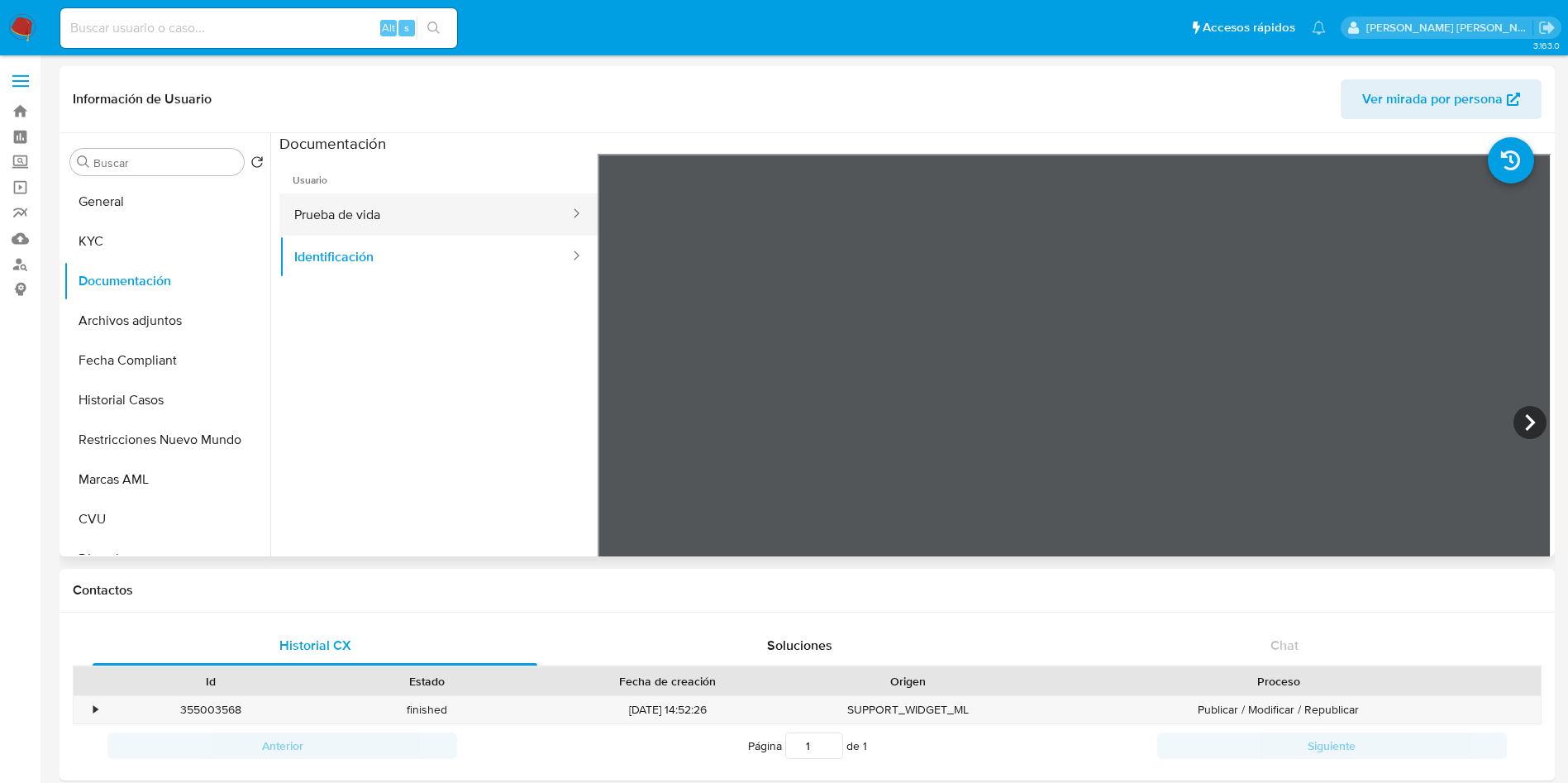
click at [377, 215] on button "Prueba de vida" at bounding box center [425, 214] width 292 height 42
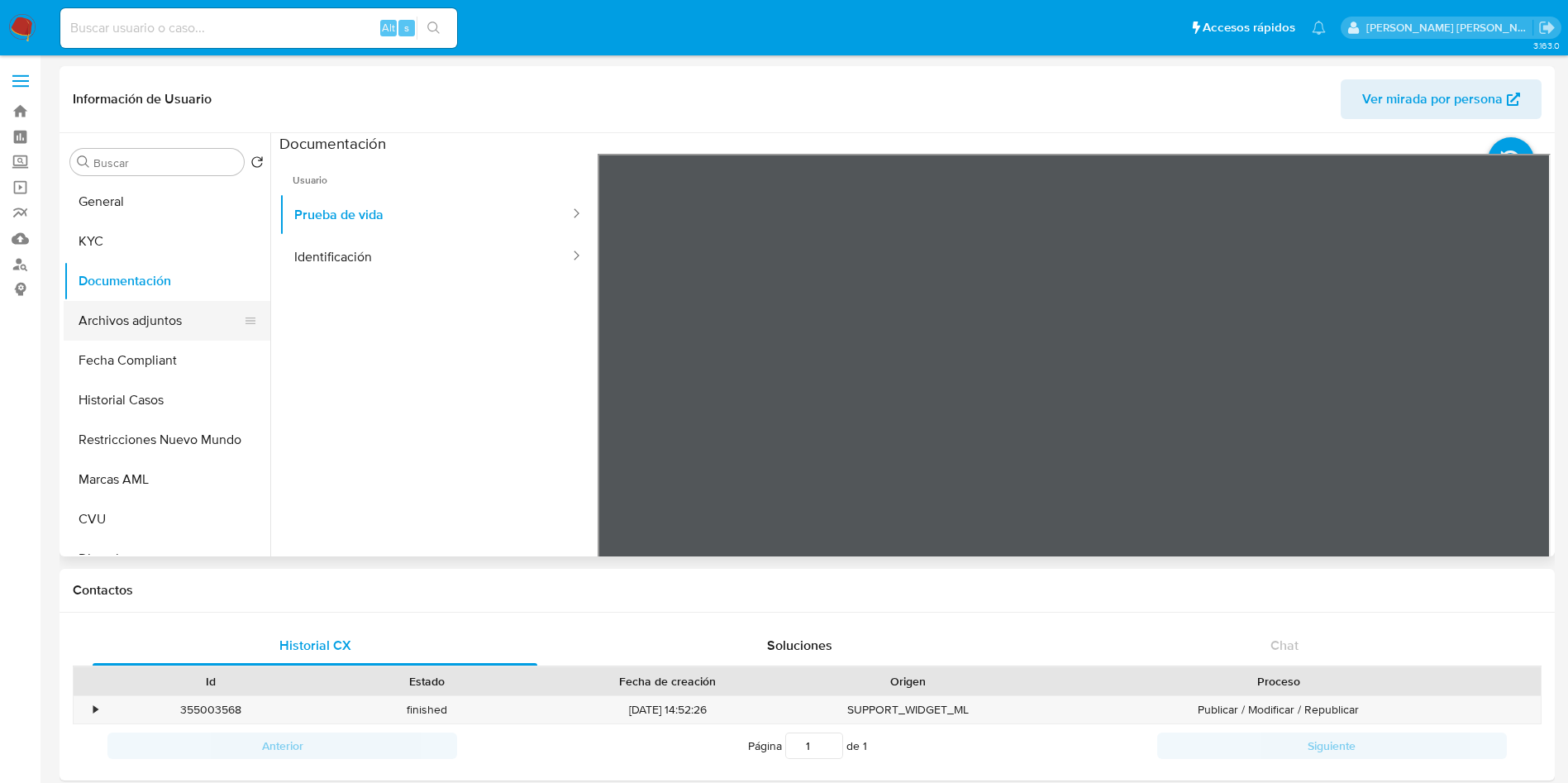
click at [158, 318] on button "Archivos adjuntos" at bounding box center [160, 321] width 194 height 40
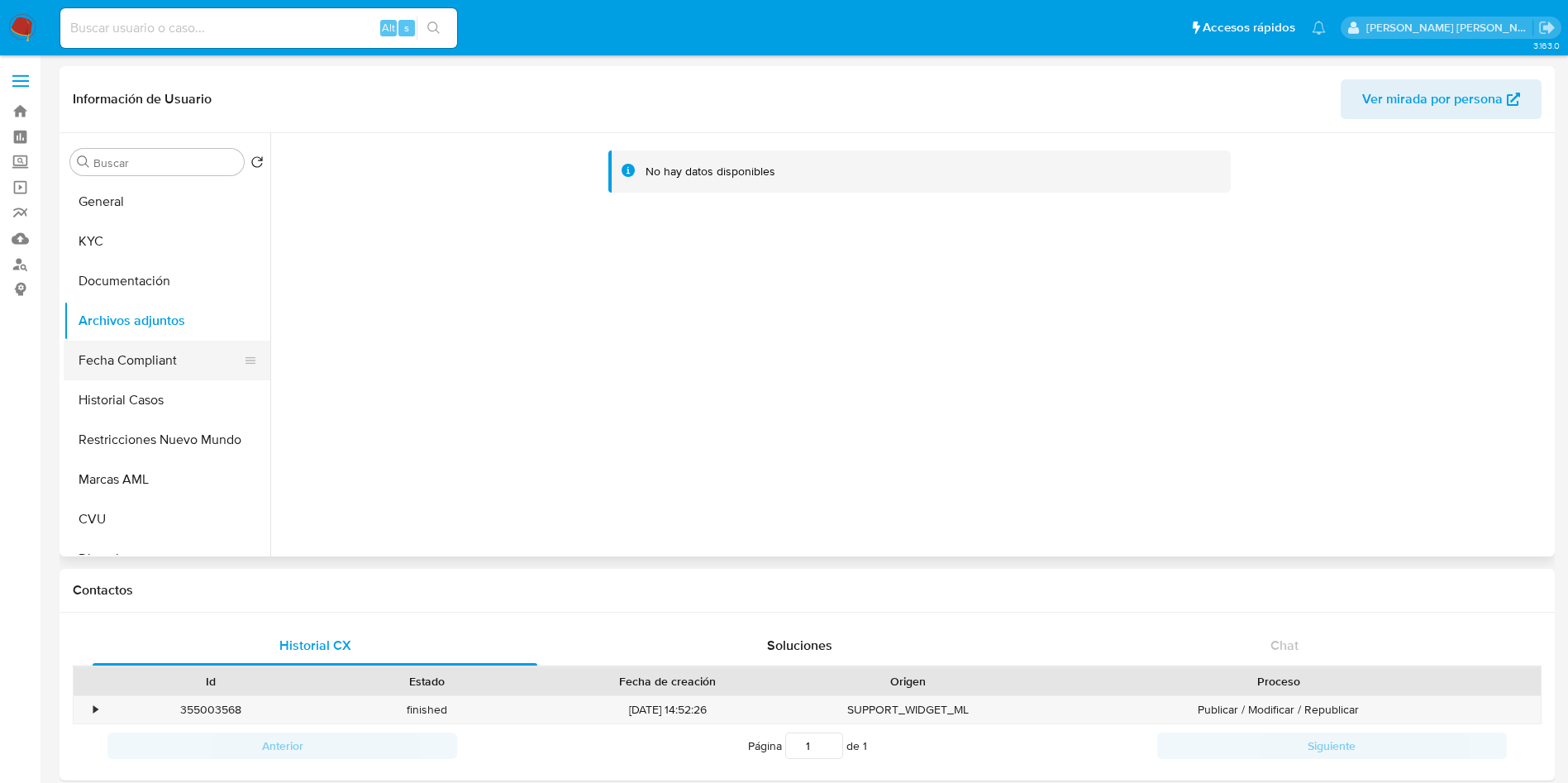
click at [131, 351] on button "Fecha Compliant" at bounding box center [160, 360] width 194 height 40
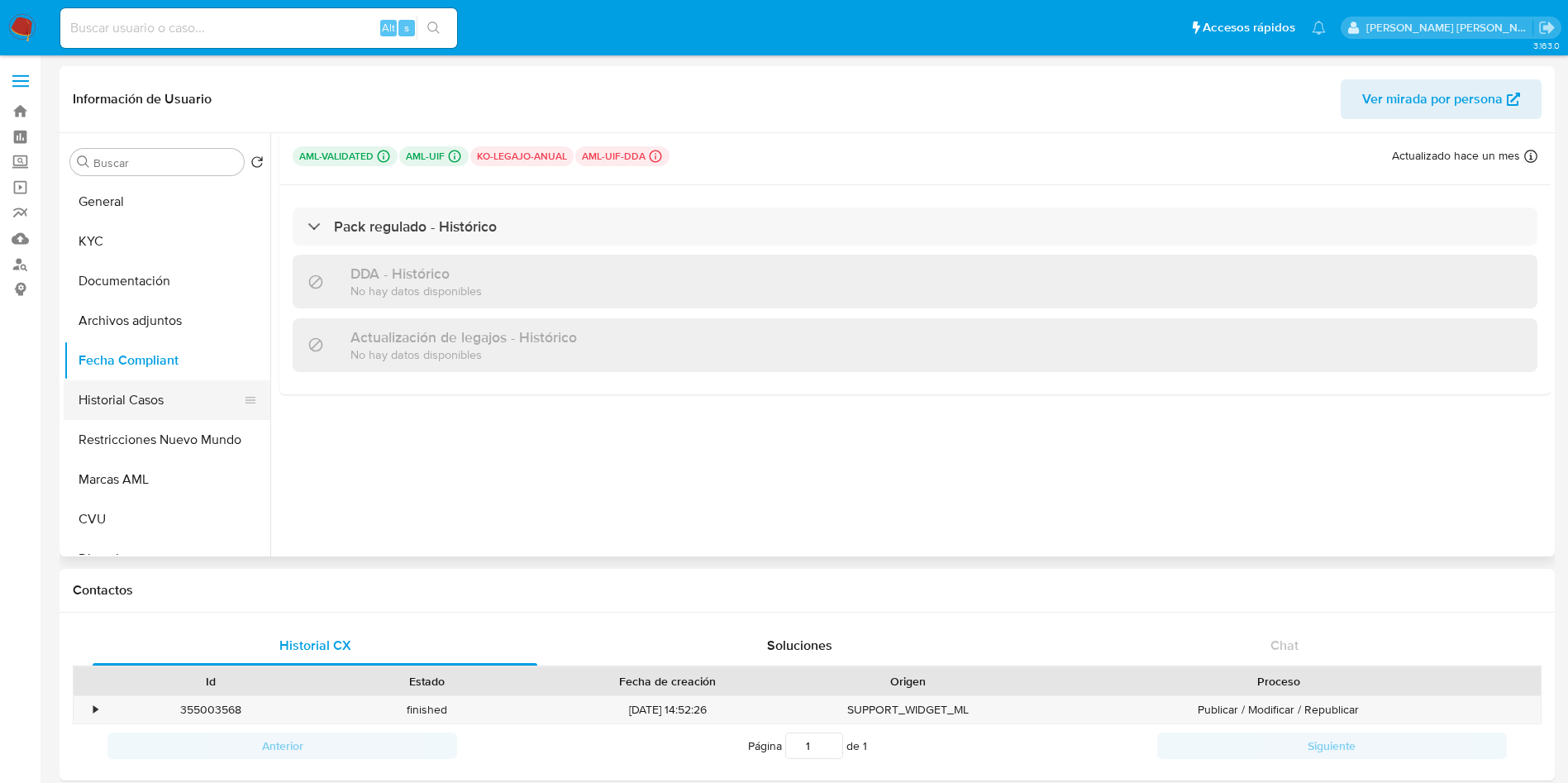
click at [146, 404] on button "Historial Casos" at bounding box center [160, 400] width 194 height 40
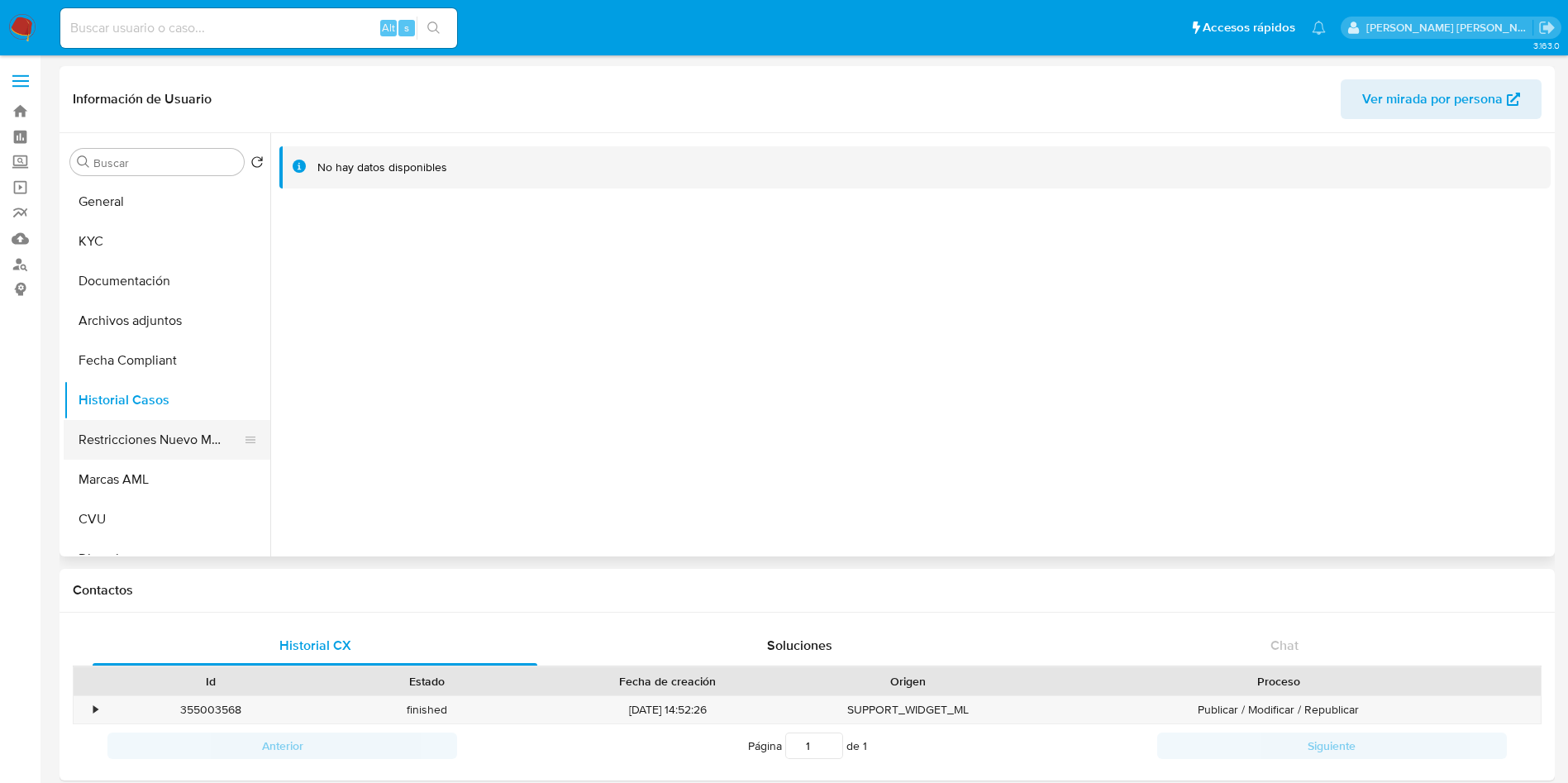
click at [166, 445] on button "Restricciones Nuevo Mundo" at bounding box center [160, 440] width 194 height 40
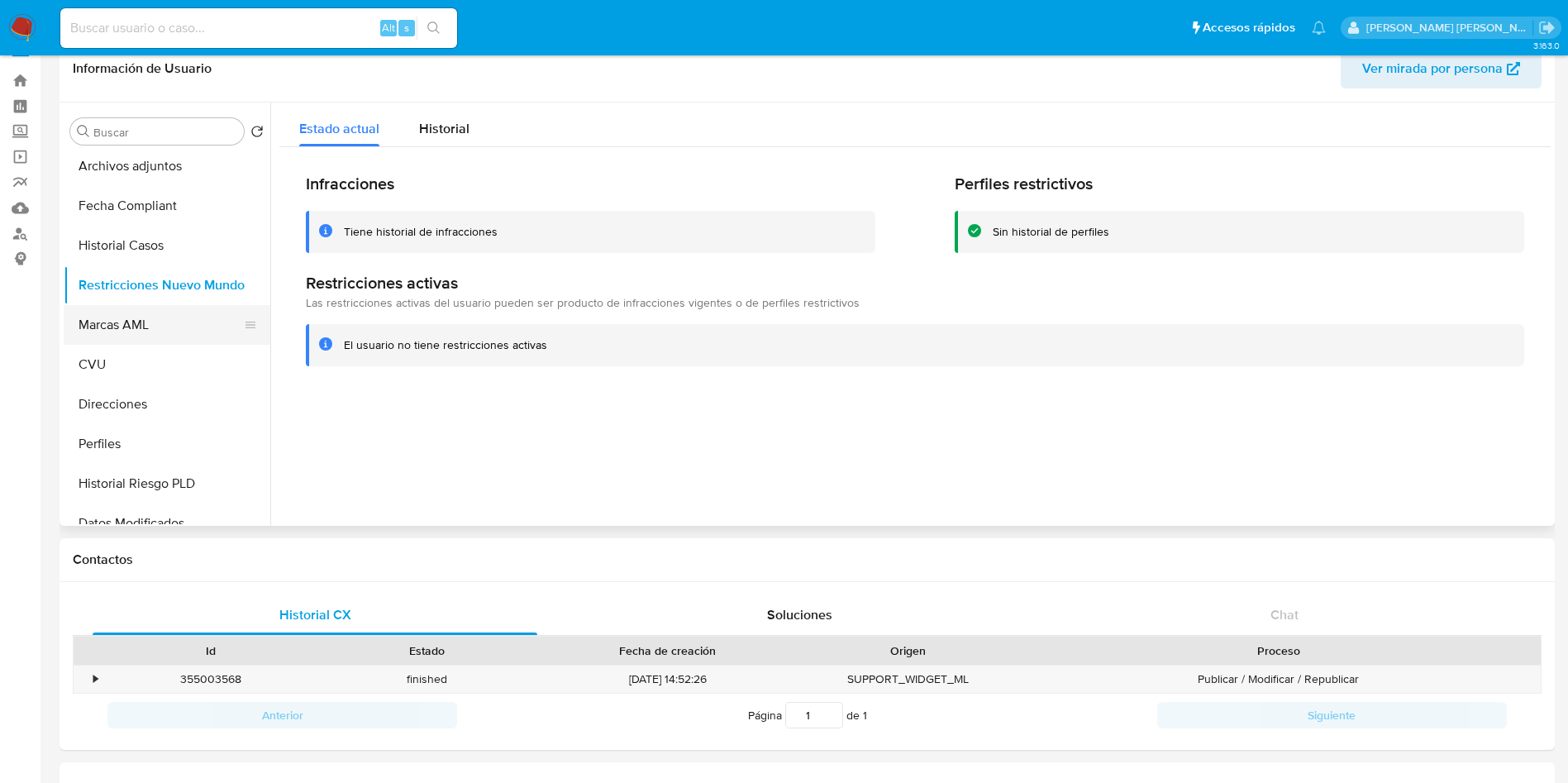
scroll to position [0, 0]
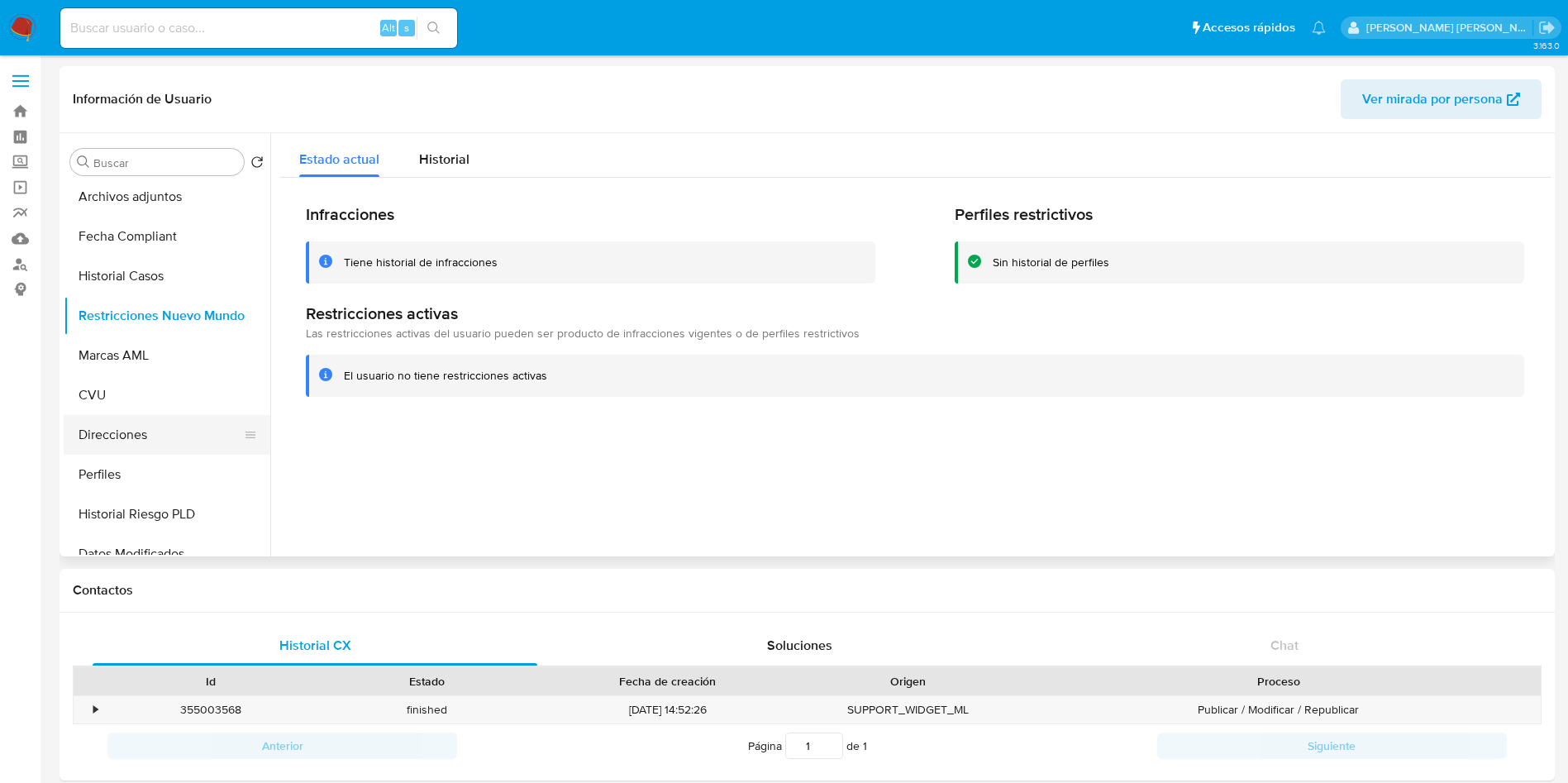
click at [143, 424] on button "Direcciones" at bounding box center [160, 435] width 194 height 40
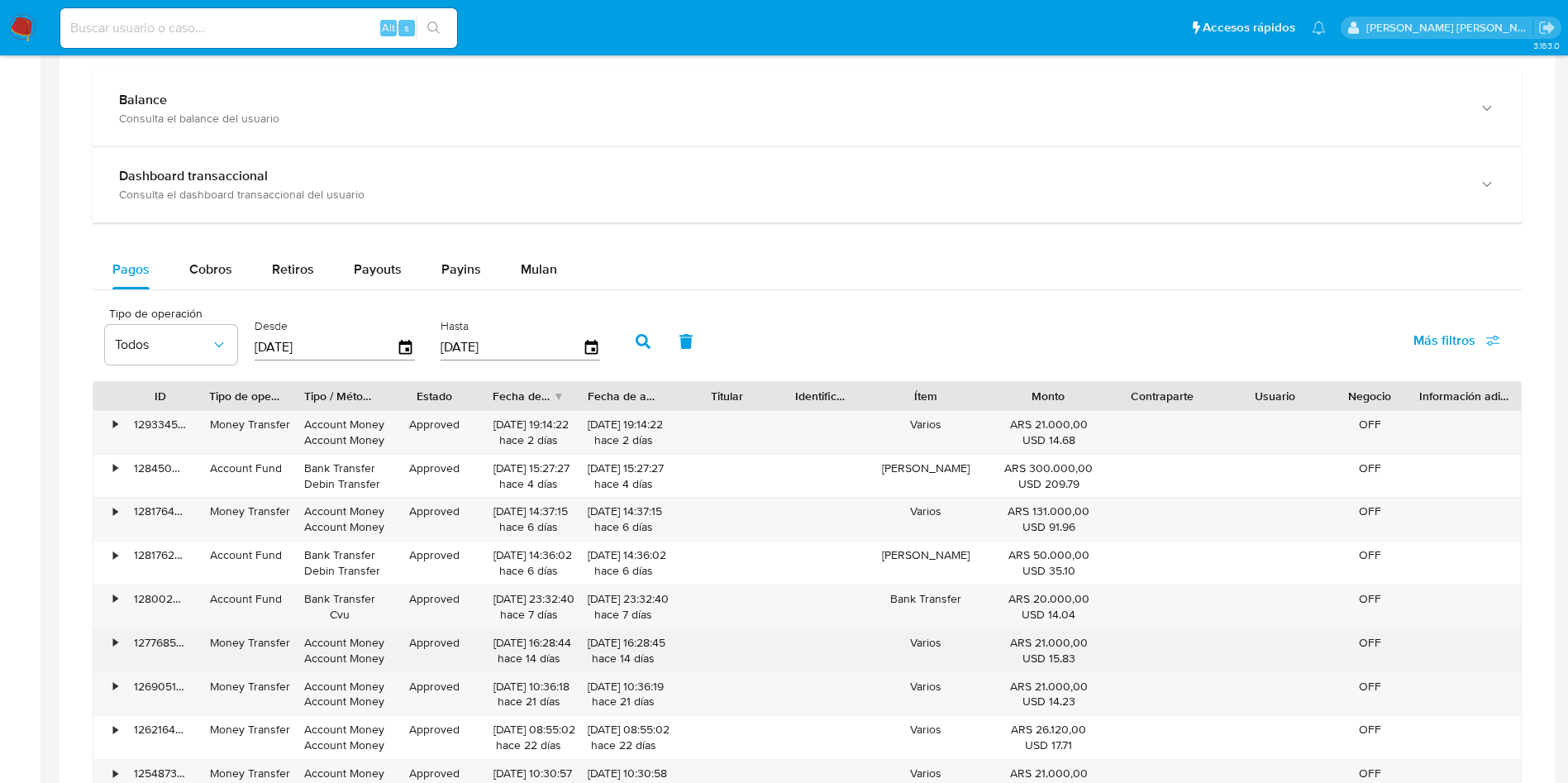
scroll to position [869, 0]
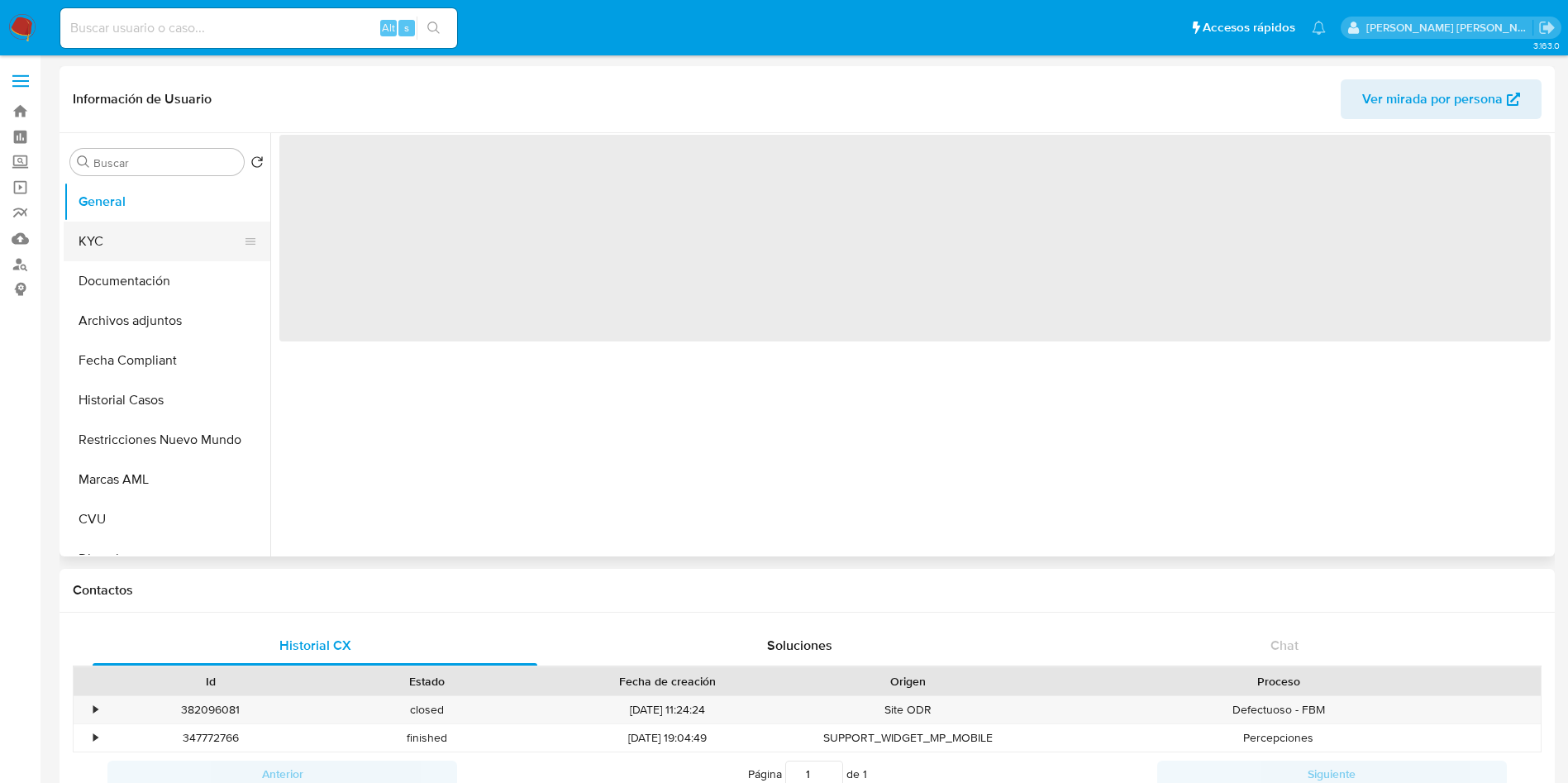
click at [87, 244] on button "KYC" at bounding box center [160, 241] width 194 height 40
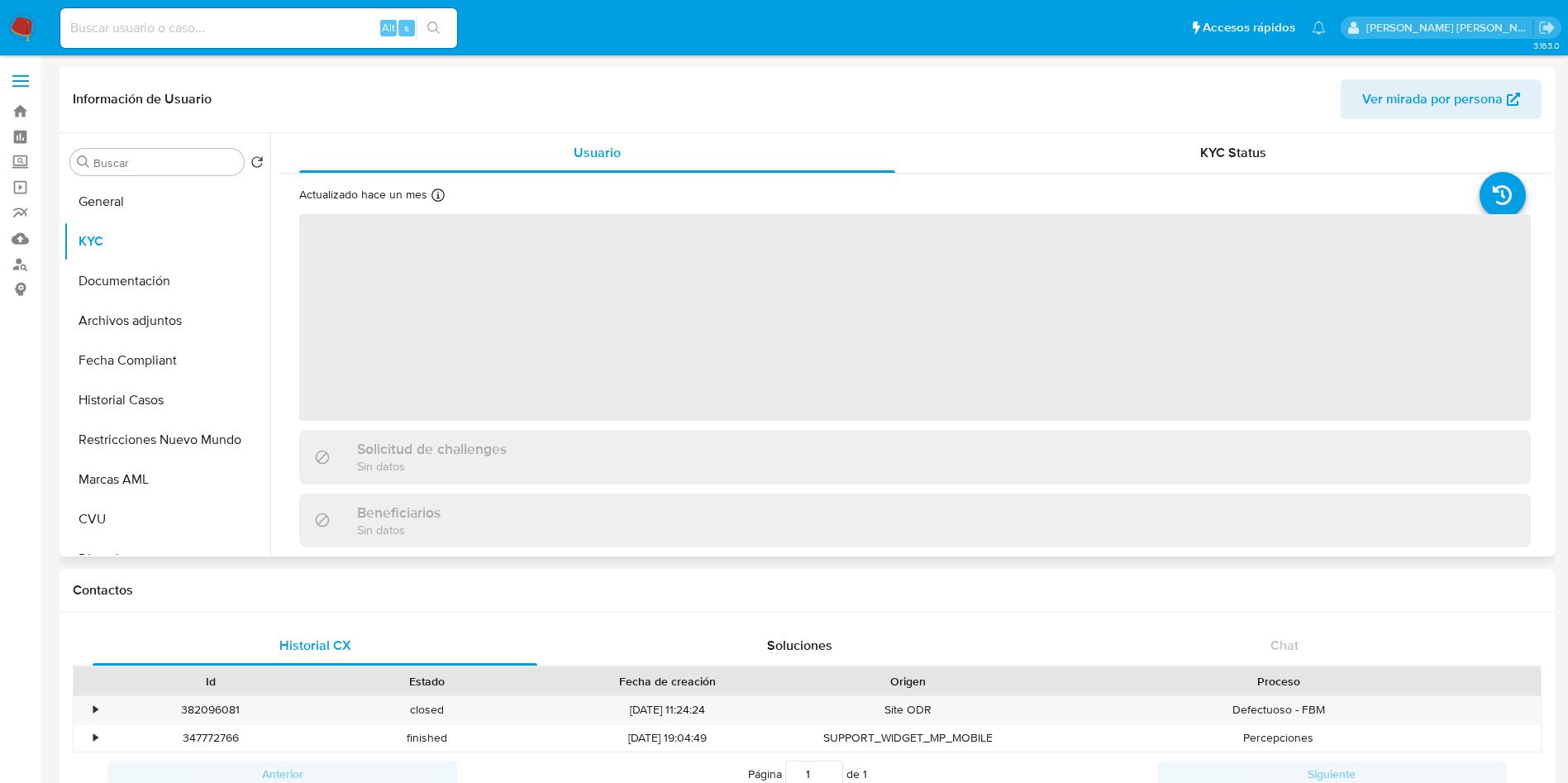
select select "10"
